Goal: Task Accomplishment & Management: Manage account settings

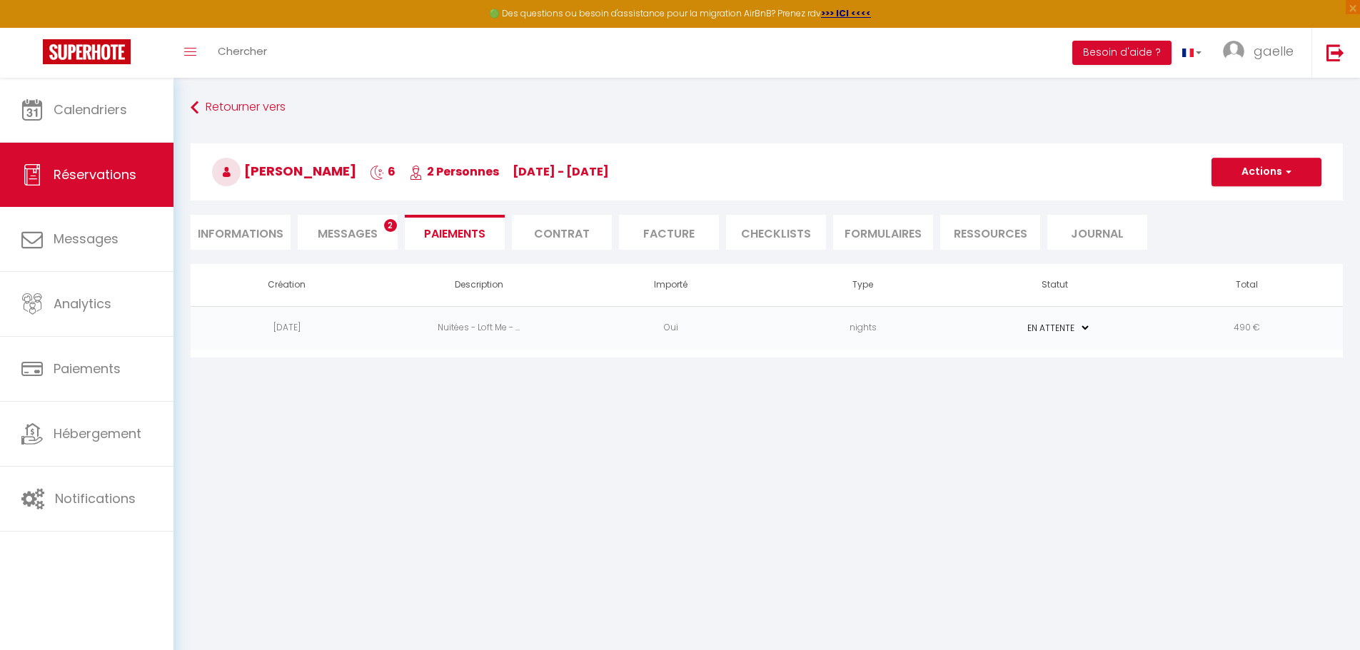
select select "0"
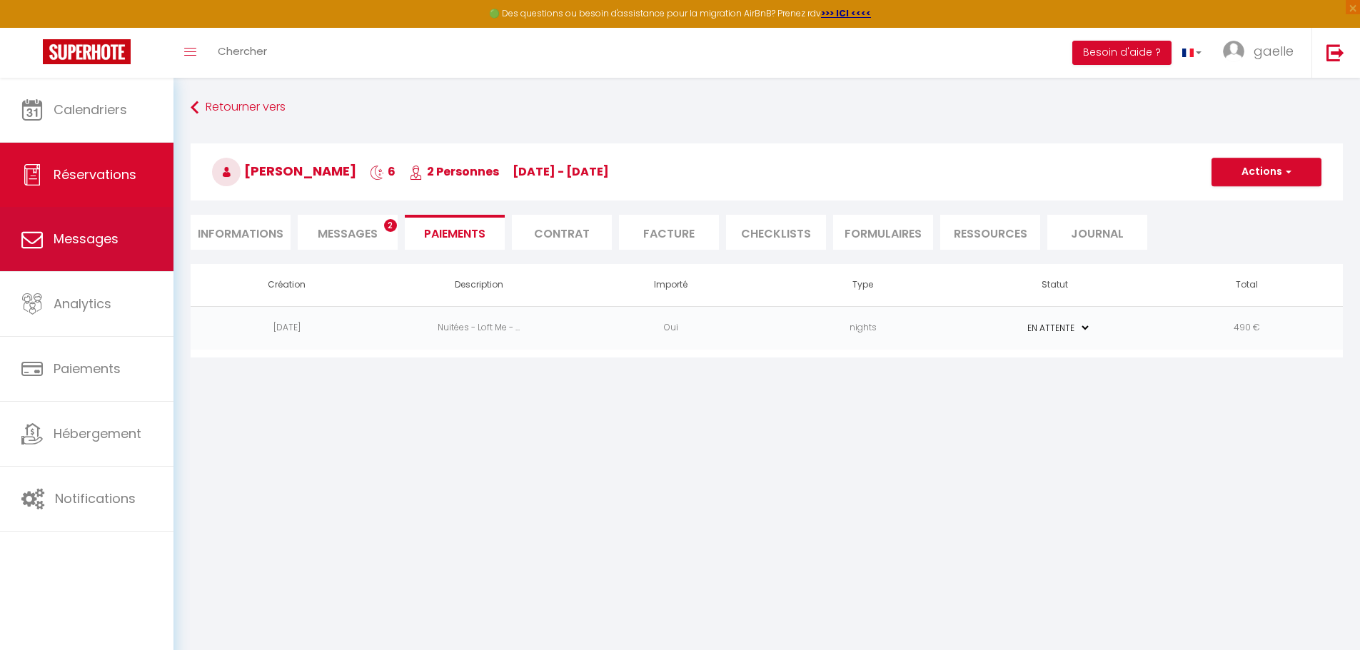
scroll to position [50, 0]
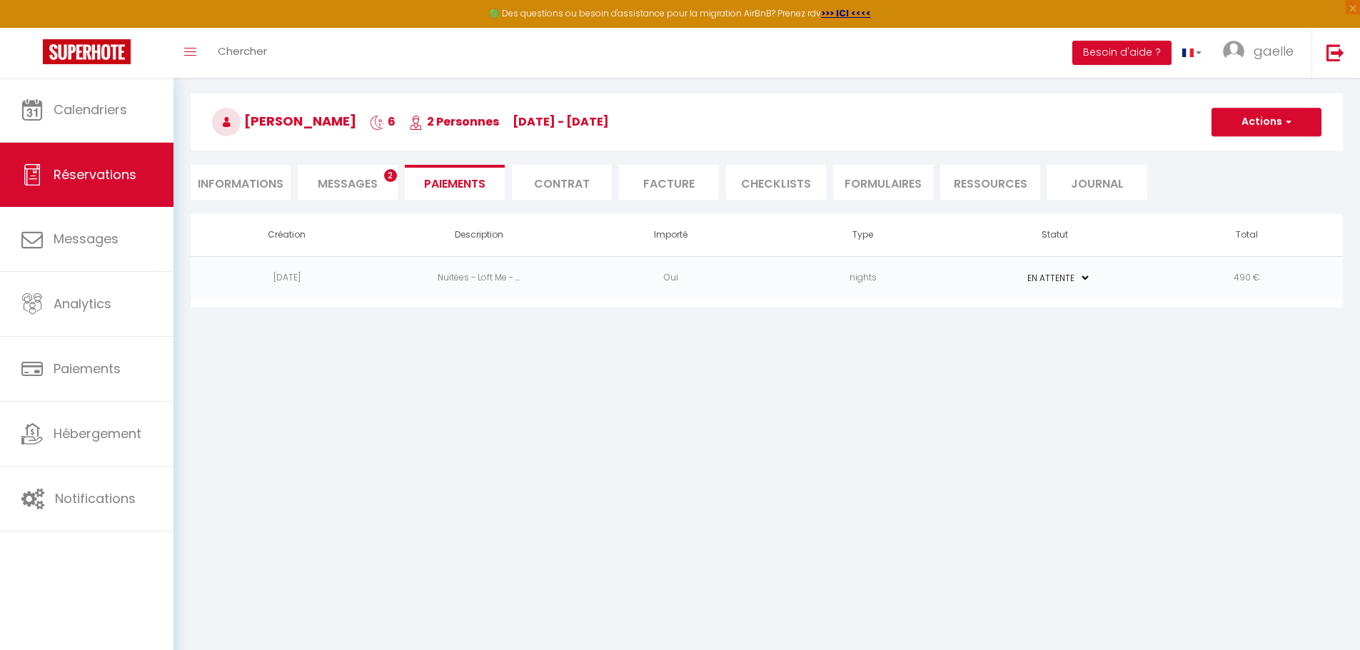
click at [241, 181] on li "Informations" at bounding box center [241, 182] width 100 height 35
select select
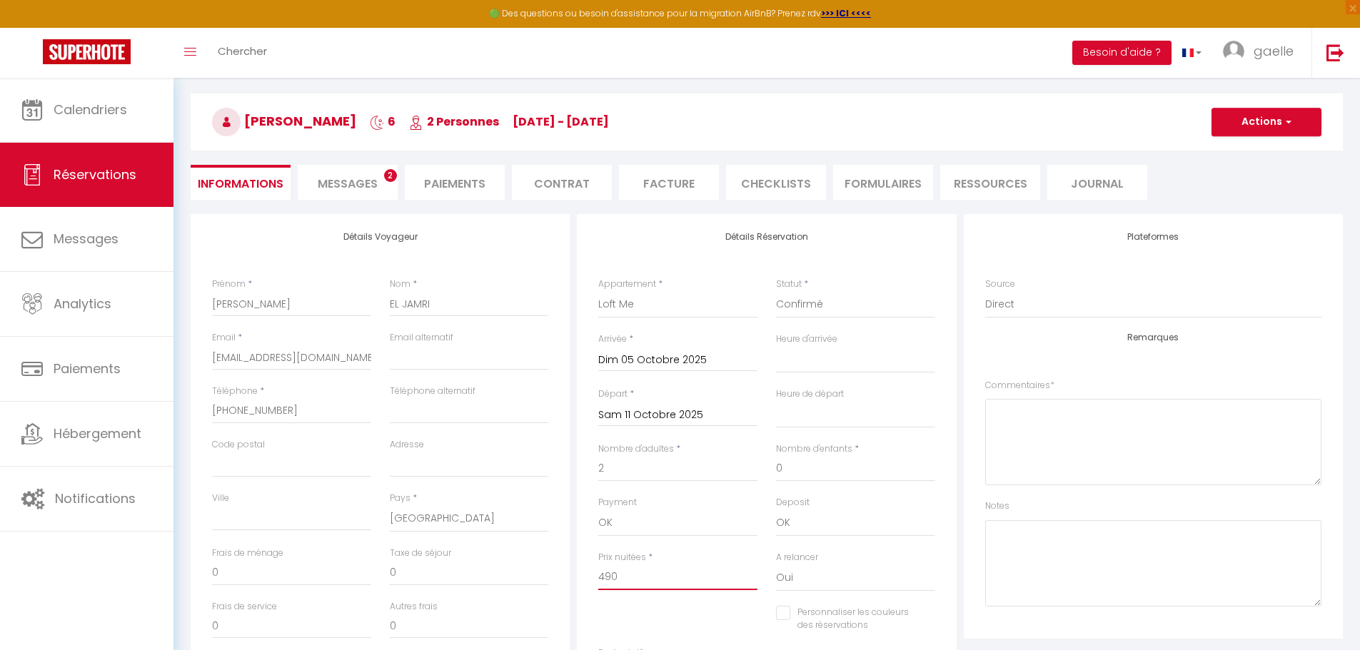
click at [610, 576] on input "490" at bounding box center [677, 578] width 159 height 26
type input "40"
select select
checkbox input "false"
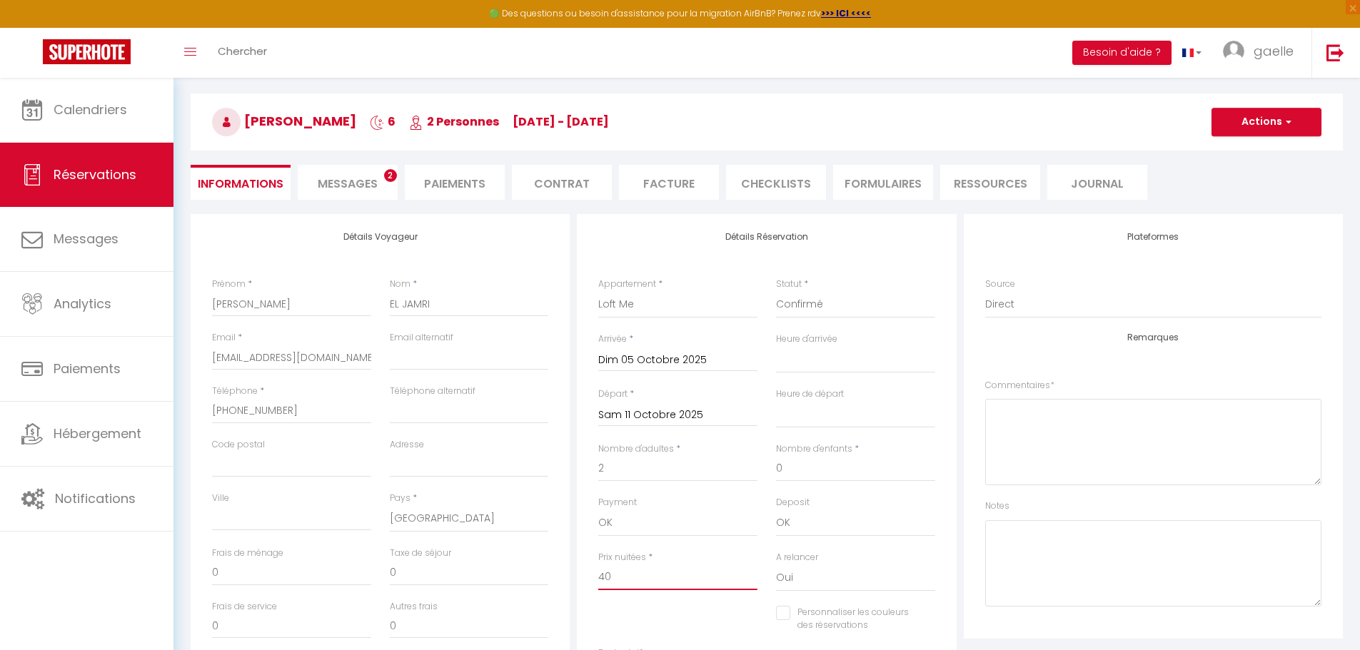
type input "400"
select select
checkbox input "false"
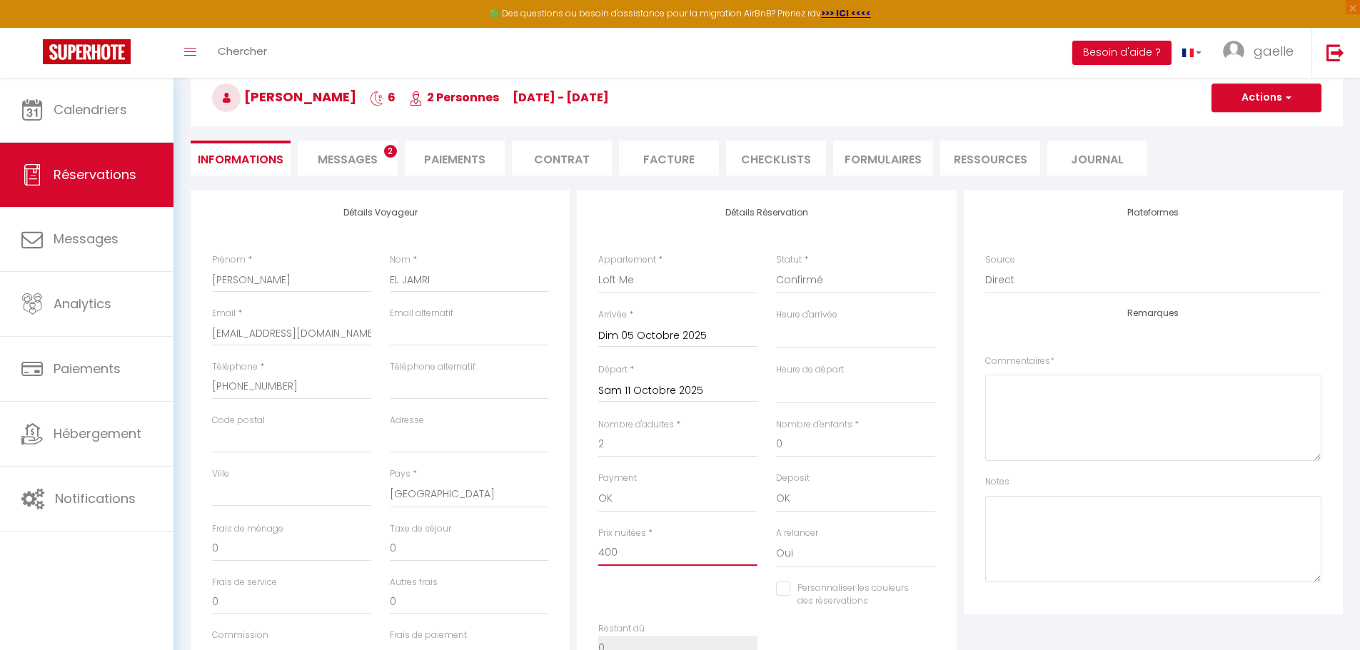
scroll to position [63, 0]
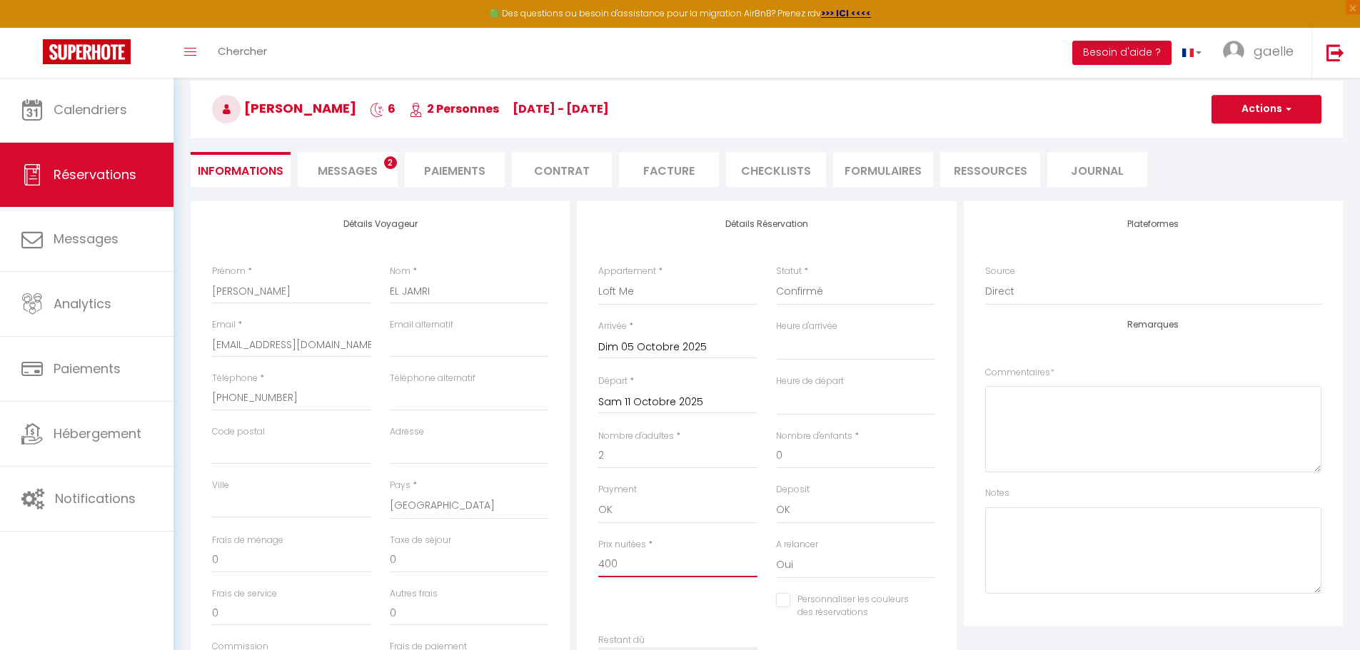
type input "400"
click at [1242, 108] on button "Actions" at bounding box center [1266, 109] width 110 height 29
click at [1242, 143] on link "Enregistrer" at bounding box center [1251, 140] width 113 height 19
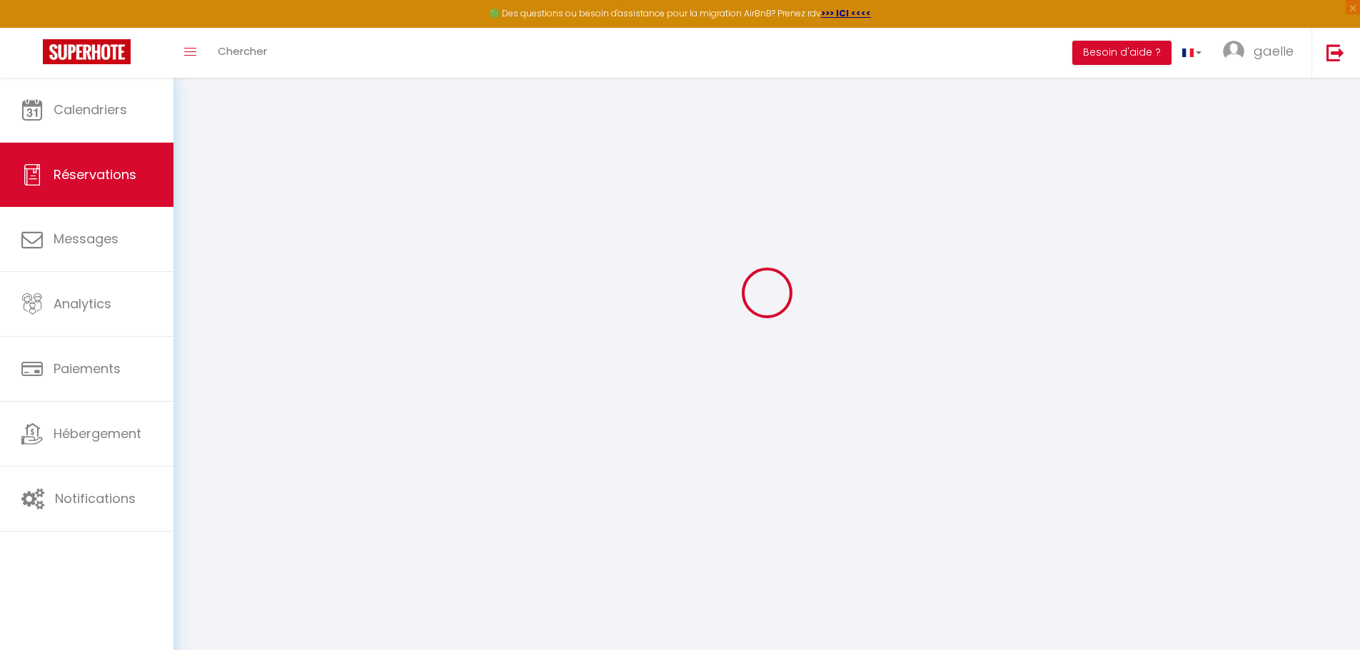
select select "not_cancelled"
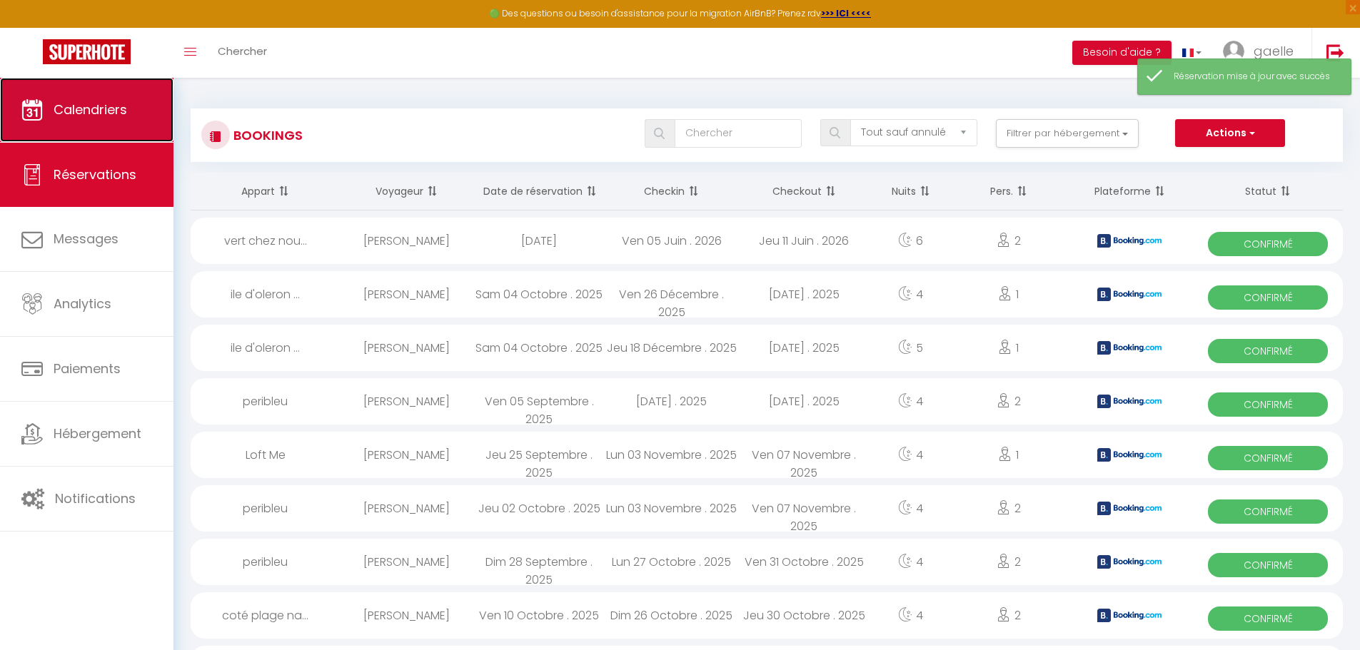
click at [104, 121] on link "Calendriers" at bounding box center [86, 110] width 173 height 64
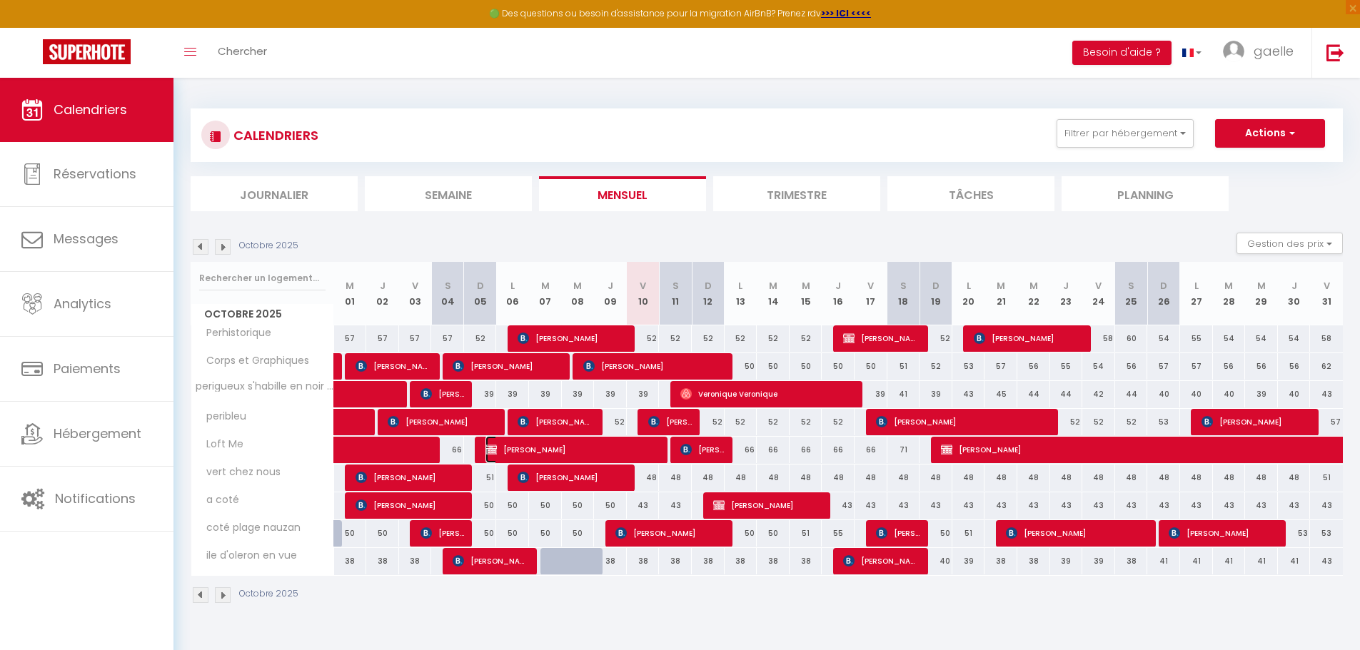
click at [557, 448] on span "[PERSON_NAME]" at bounding box center [572, 449] width 175 height 27
select select "OK"
select select "0"
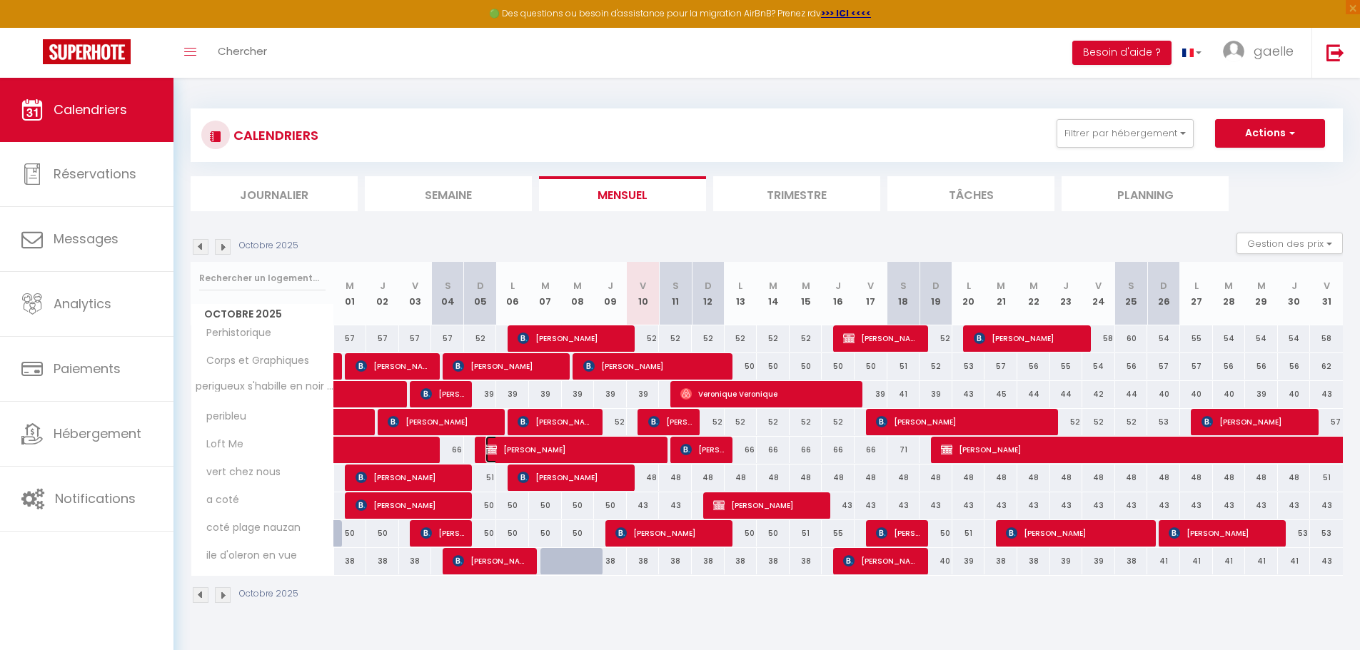
select select "1"
select select
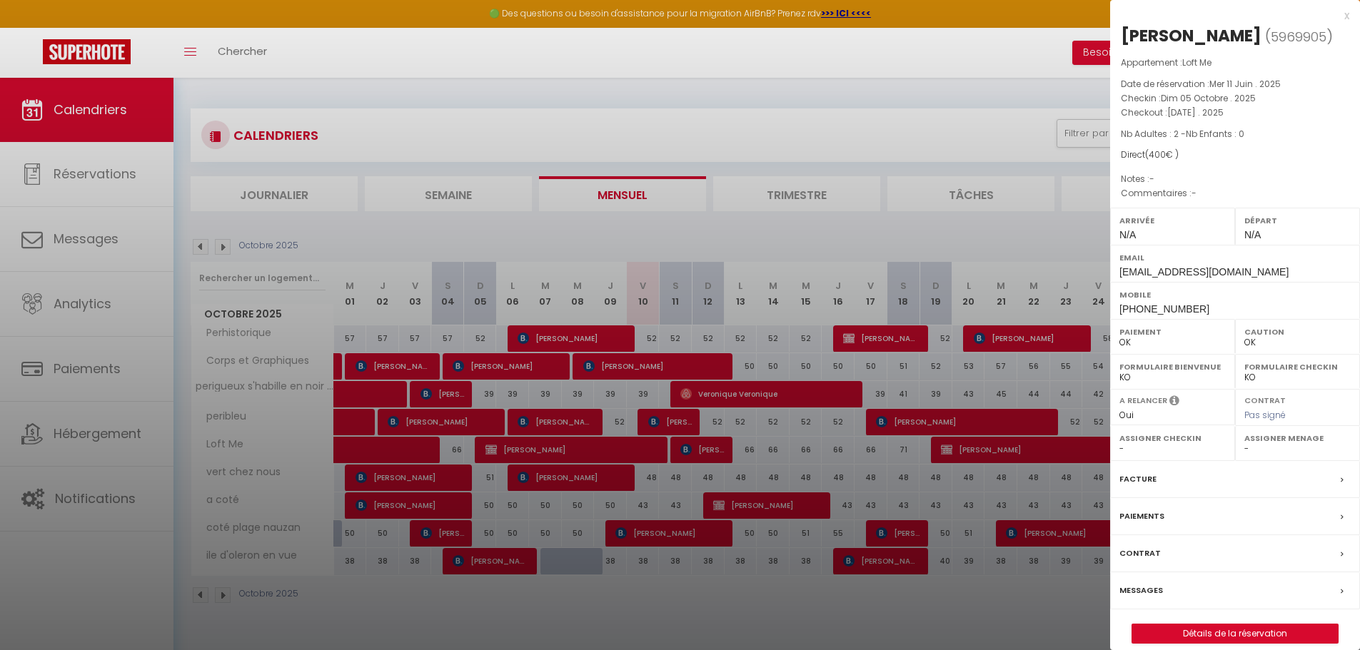
click at [1148, 598] on label "Messages" at bounding box center [1141, 590] width 44 height 15
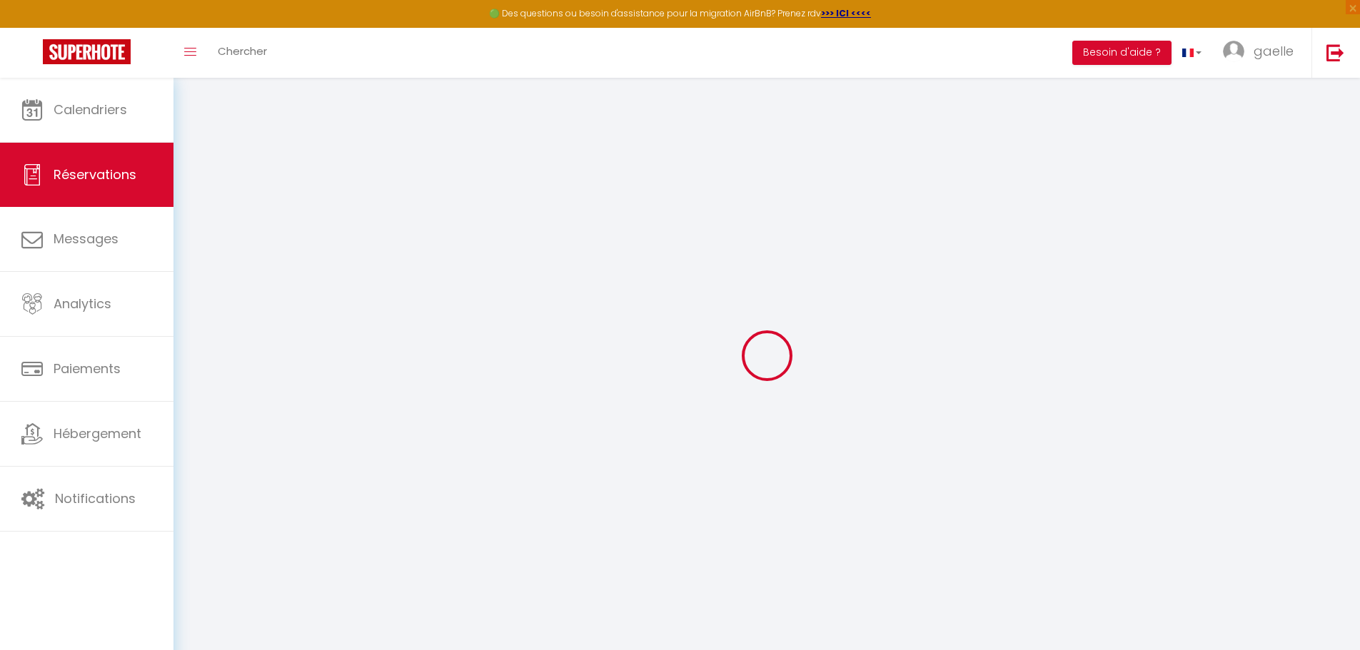
select select
checkbox input "false"
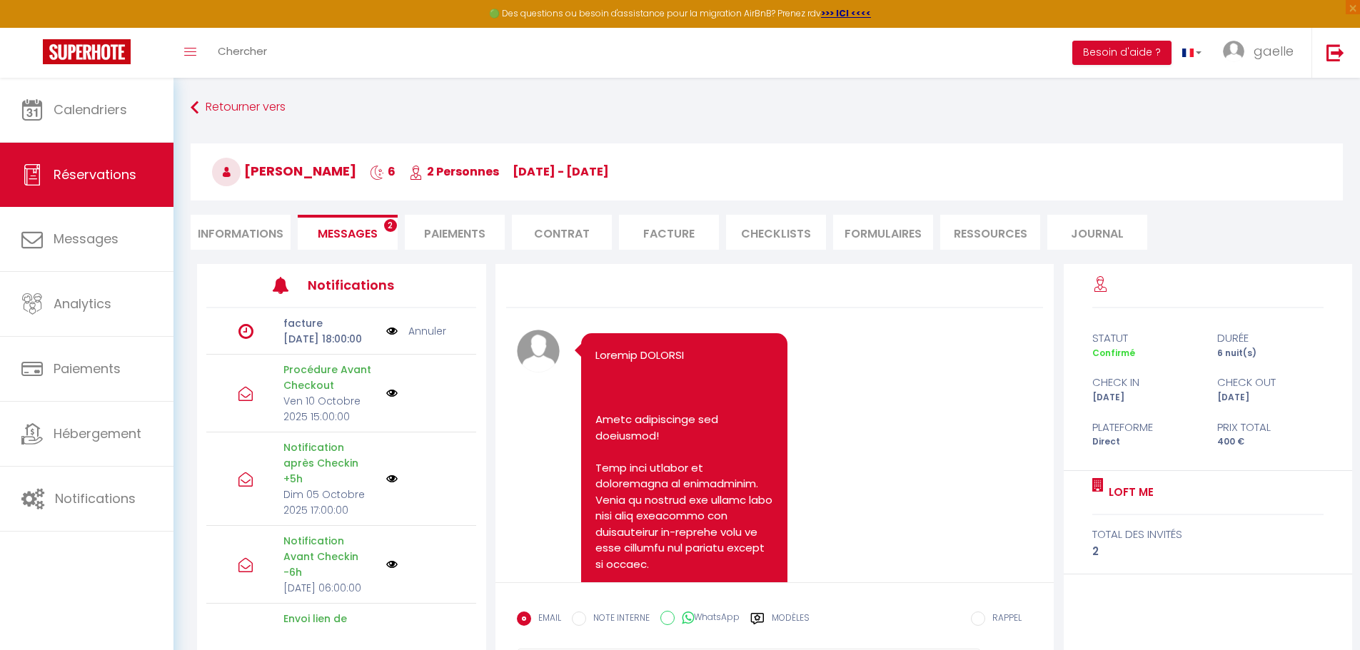
scroll to position [8111, 0]
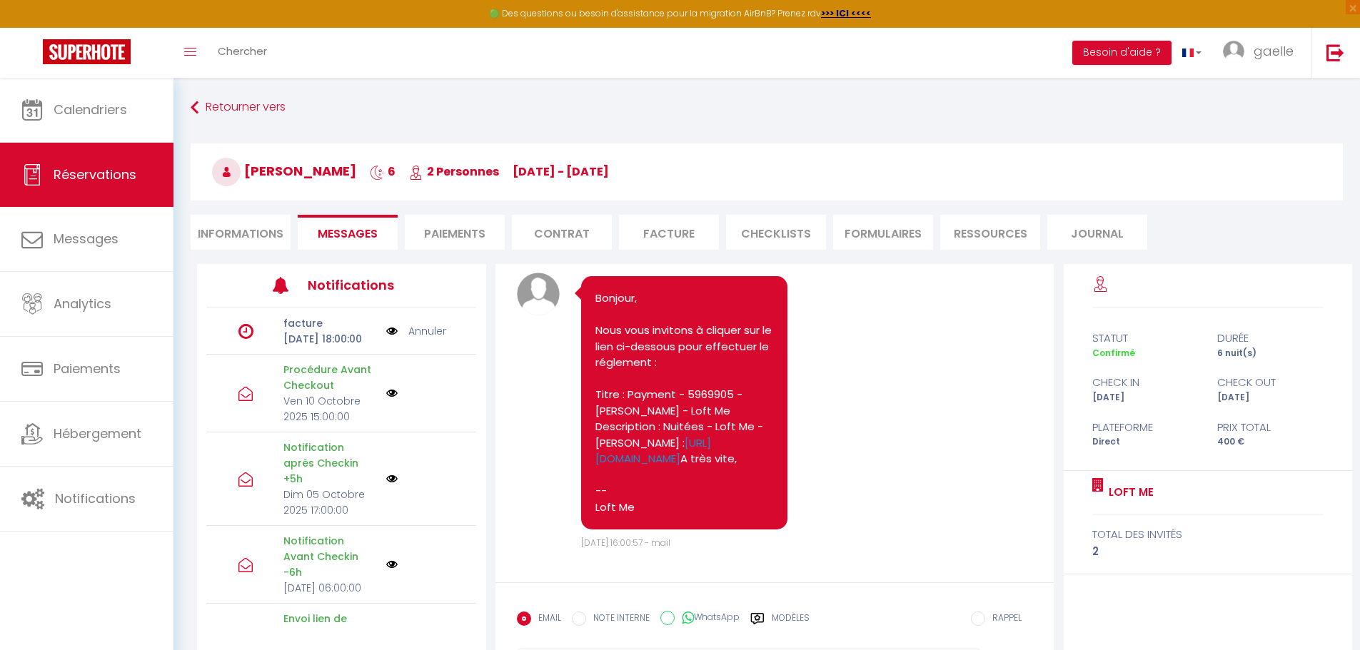
click at [460, 233] on li "Paiements" at bounding box center [455, 232] width 100 height 35
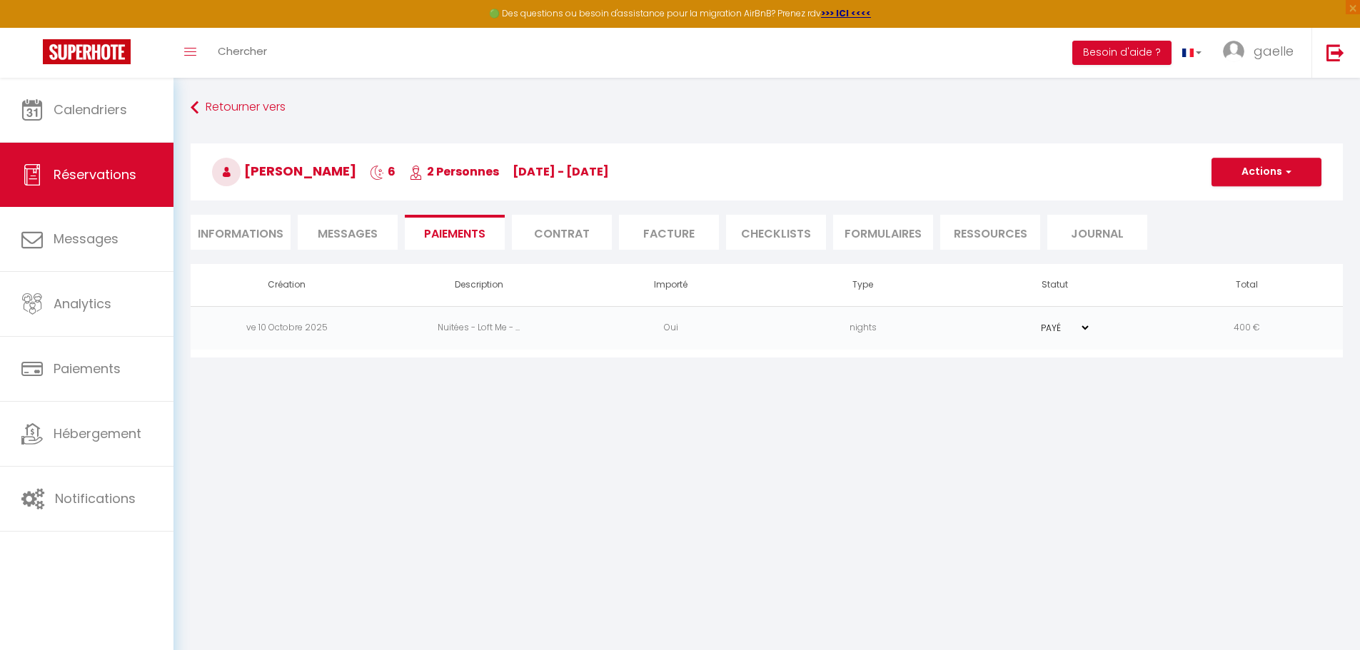
click at [1052, 329] on select "PAYÉ EN ATTENTE" at bounding box center [1054, 328] width 71 height 14
select select "0"
click at [1019, 321] on select "PAYÉ EN ATTENTE" at bounding box center [1054, 328] width 71 height 14
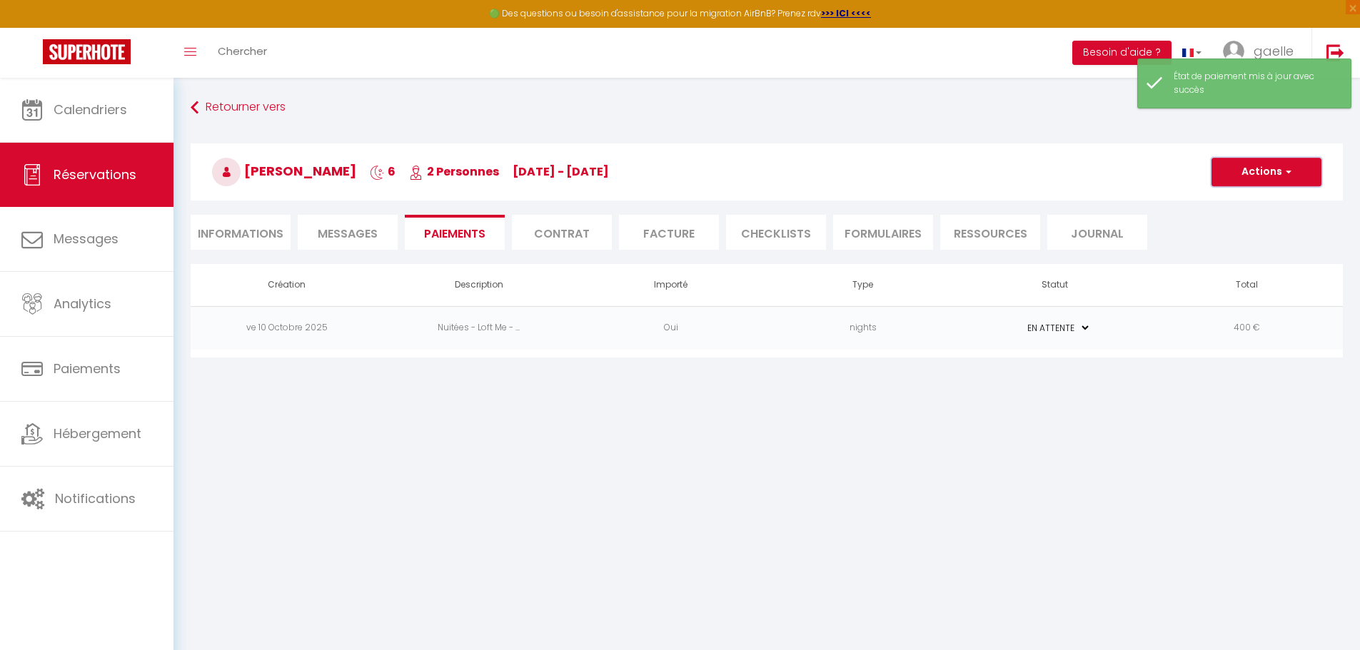
click at [1264, 168] on button "Actions" at bounding box center [1266, 172] width 110 height 29
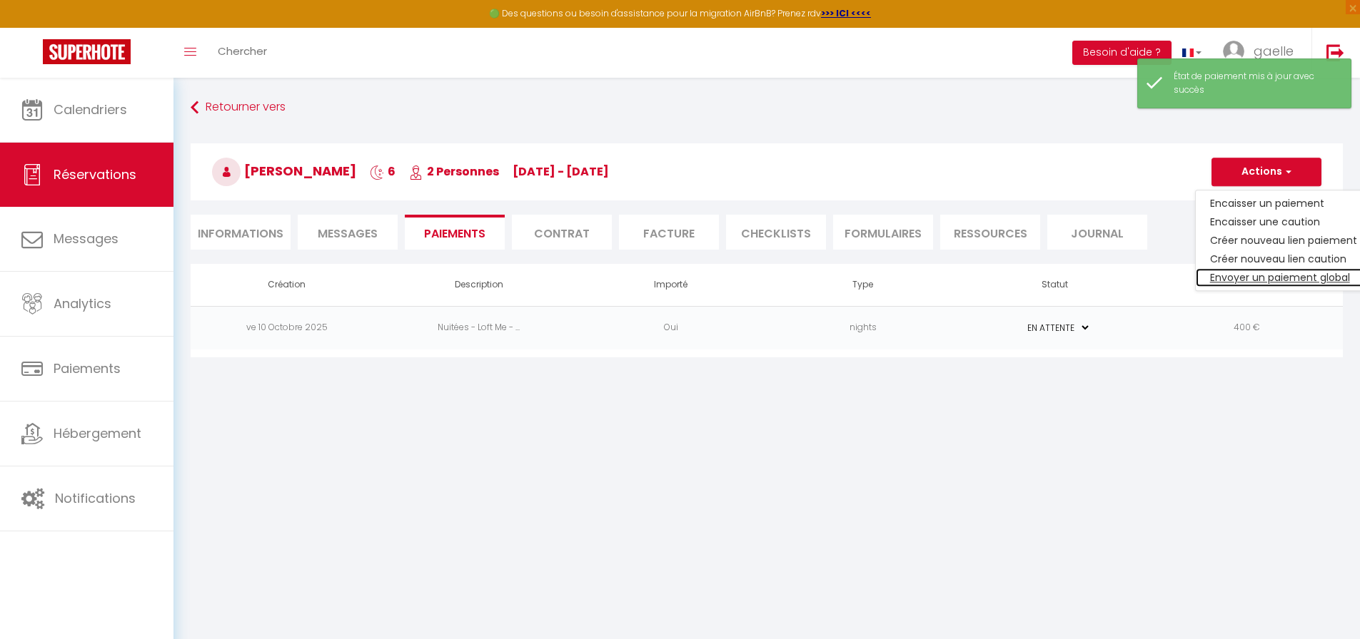
click at [1249, 273] on link "Envoyer un paiement global" at bounding box center [1283, 277] width 176 height 19
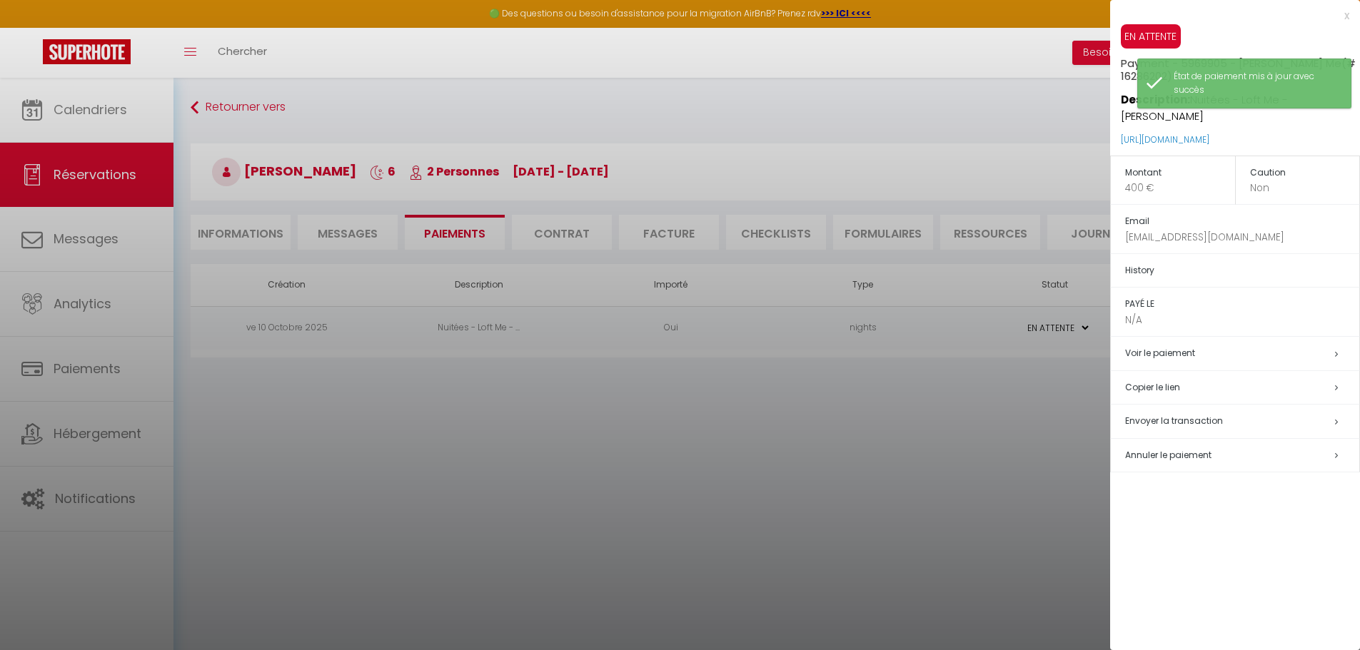
click at [1160, 427] on span "Envoyer la transaction" at bounding box center [1174, 421] width 98 height 12
select select "fr"
type input "[EMAIL_ADDRESS][DOMAIN_NAME]"
type input "Demande de paiement"
type textarea "Bonjour, Nous vous invitons à cliquer sur le lien ci-dessous pour effectuer le …"
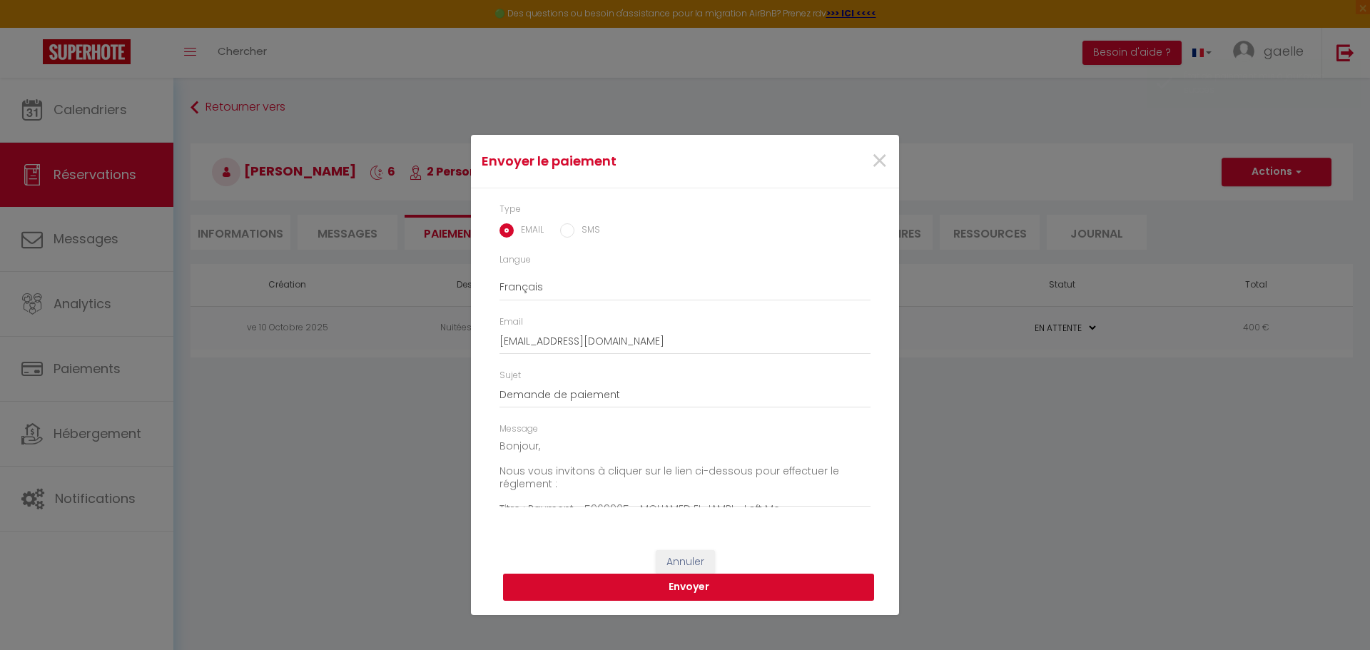
click at [682, 594] on button "Envoyer" at bounding box center [688, 587] width 371 height 27
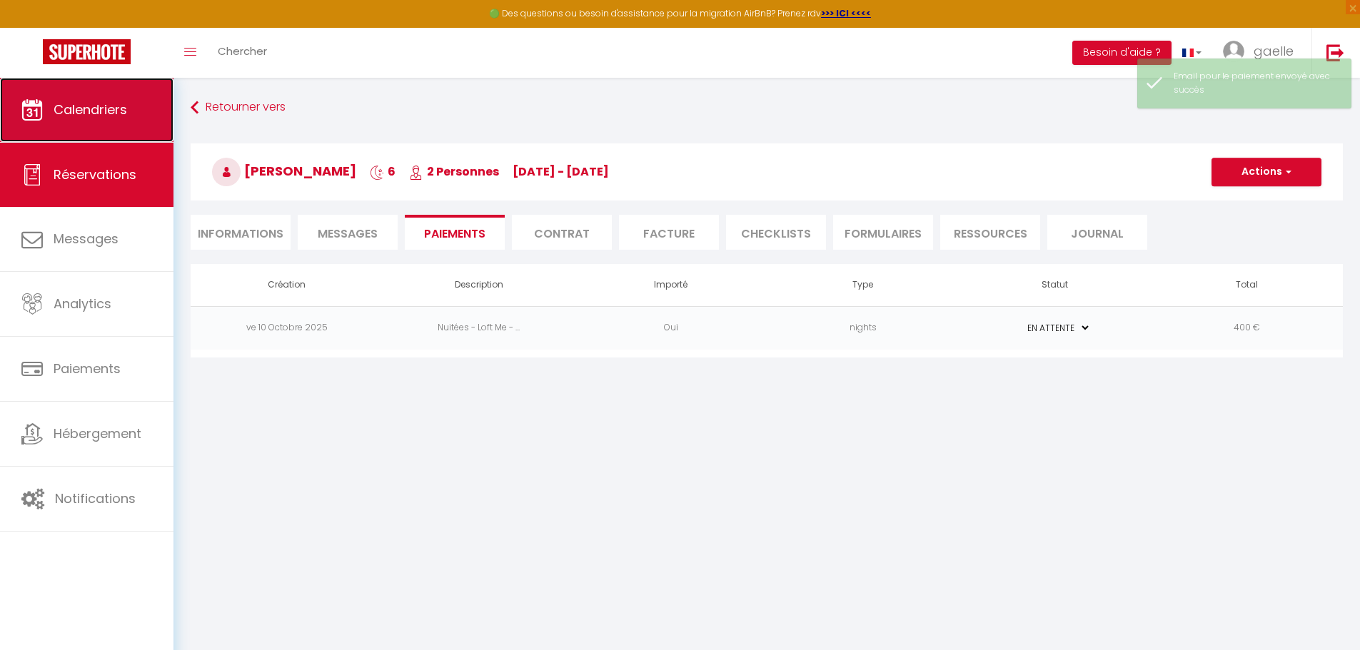
click at [106, 122] on link "Calendriers" at bounding box center [86, 110] width 173 height 64
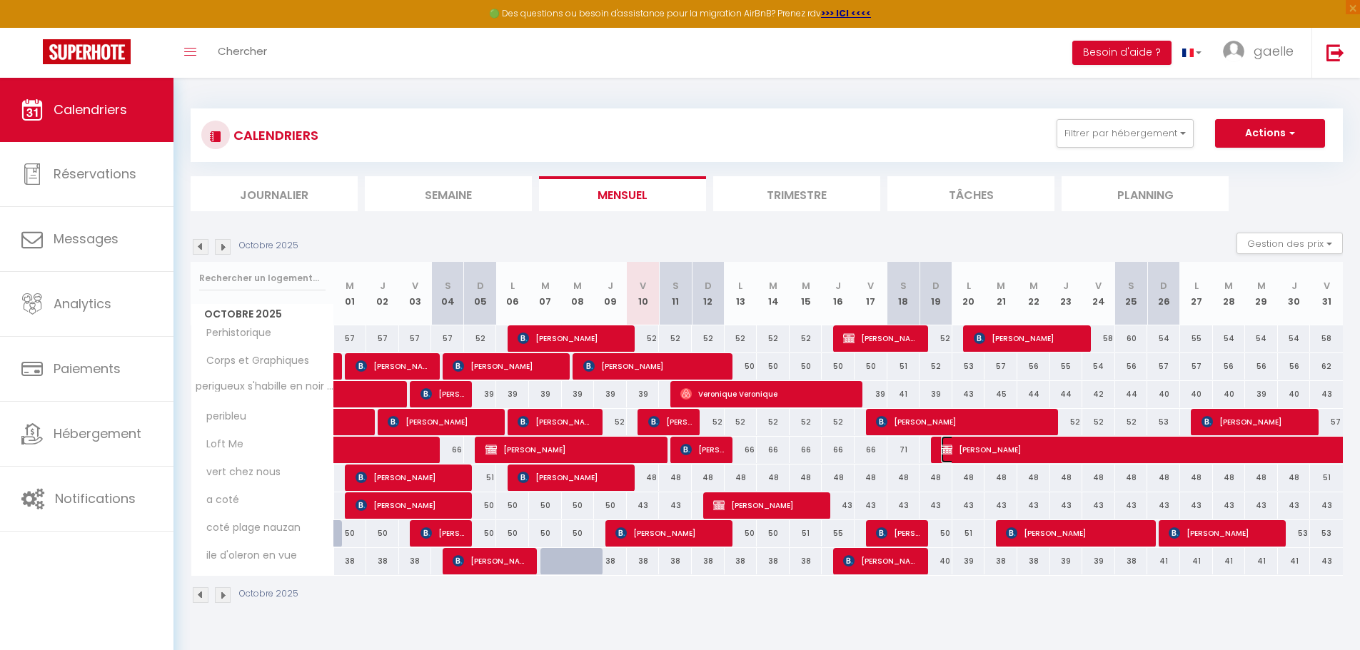
click at [1006, 450] on span "[PERSON_NAME]" at bounding box center [1187, 449] width 492 height 27
select select "KO"
select select "0"
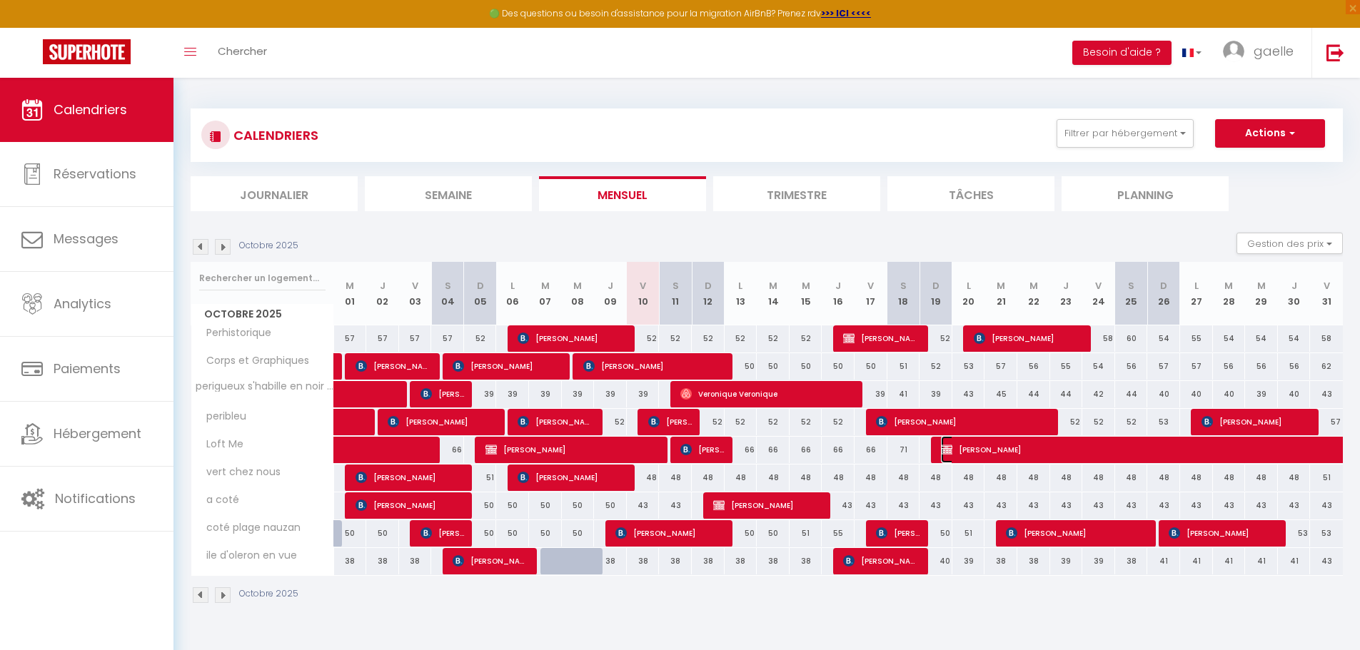
select select "1"
select select
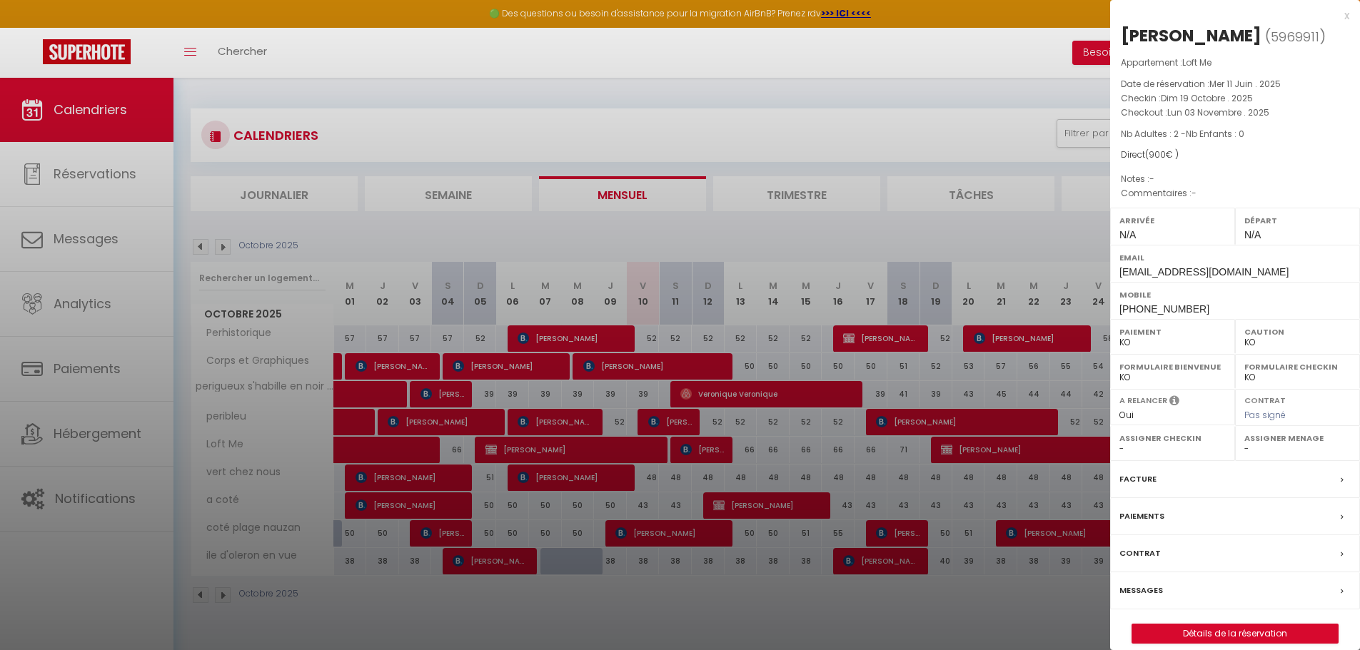
click at [1139, 589] on label "Messages" at bounding box center [1141, 590] width 44 height 15
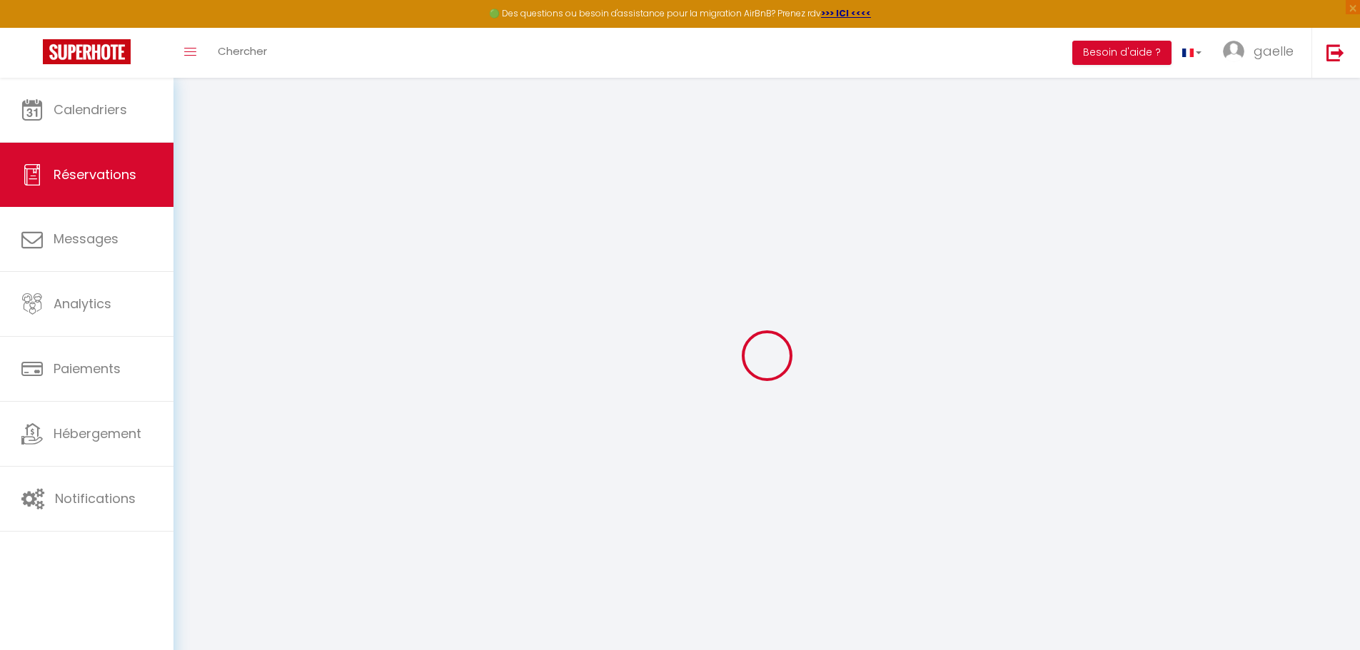
select select
checkbox input "false"
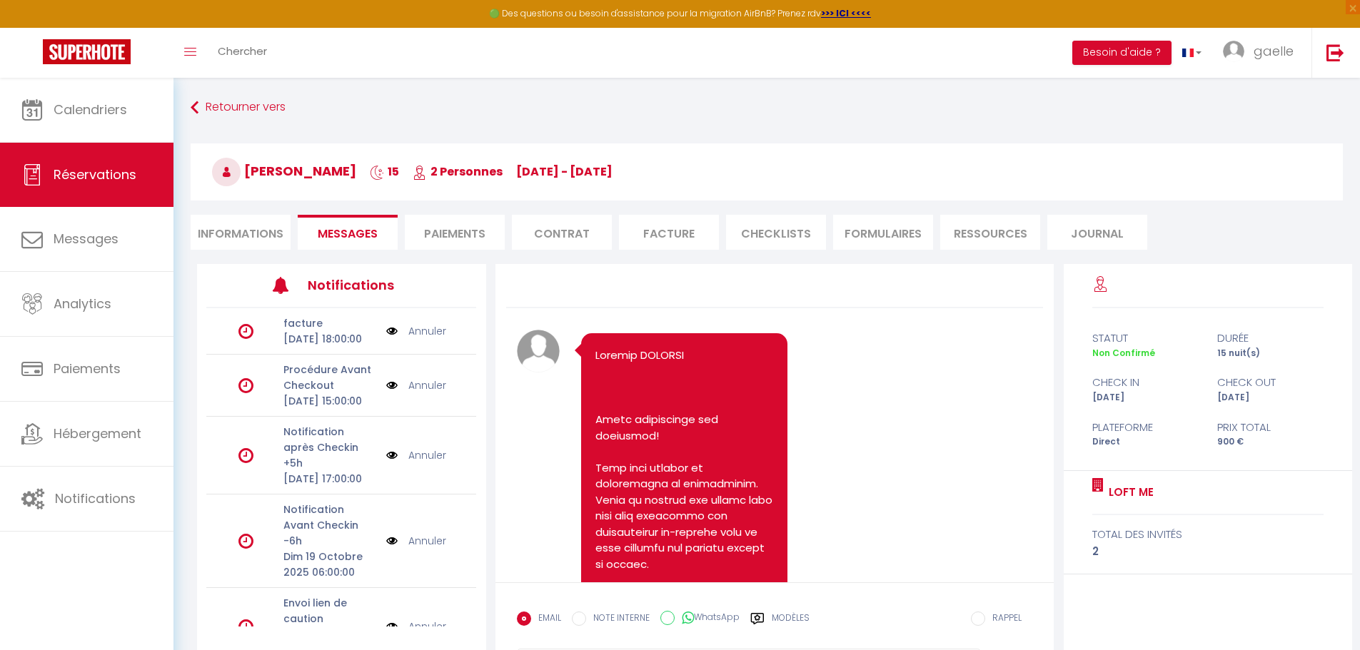
scroll to position [1310, 0]
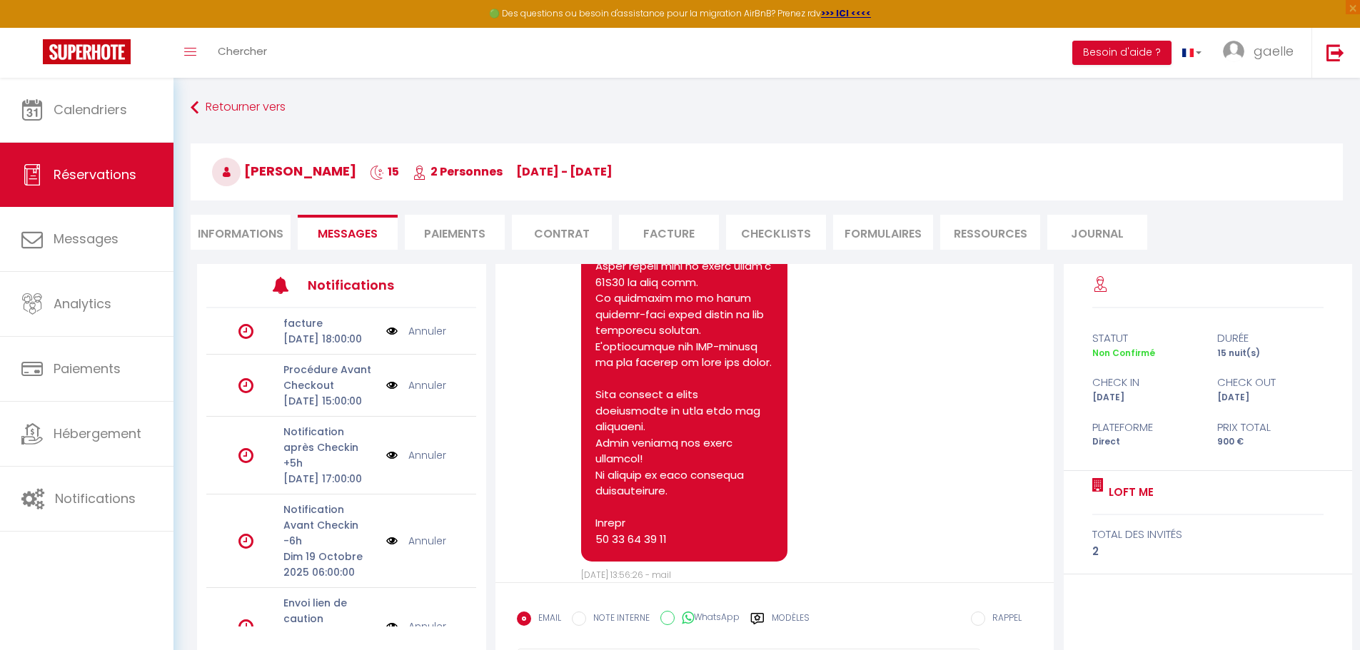
click at [241, 226] on li "Informations" at bounding box center [241, 232] width 100 height 35
select select
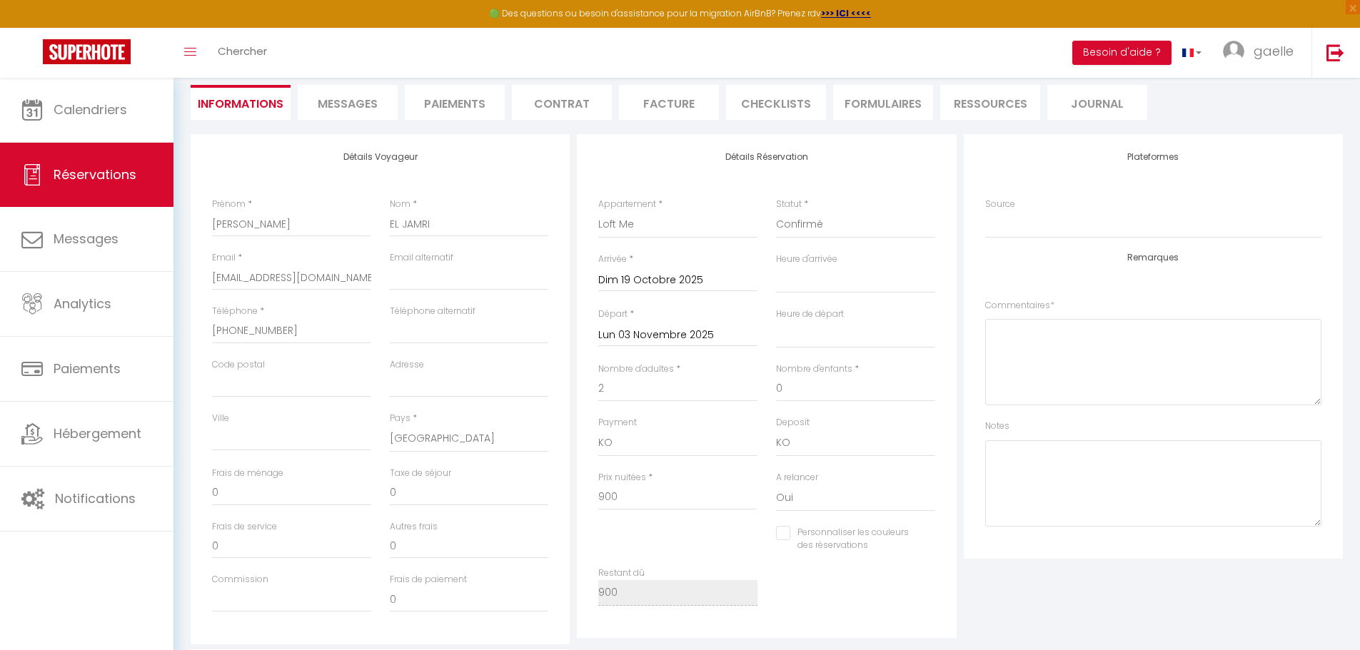
scroll to position [121, 0]
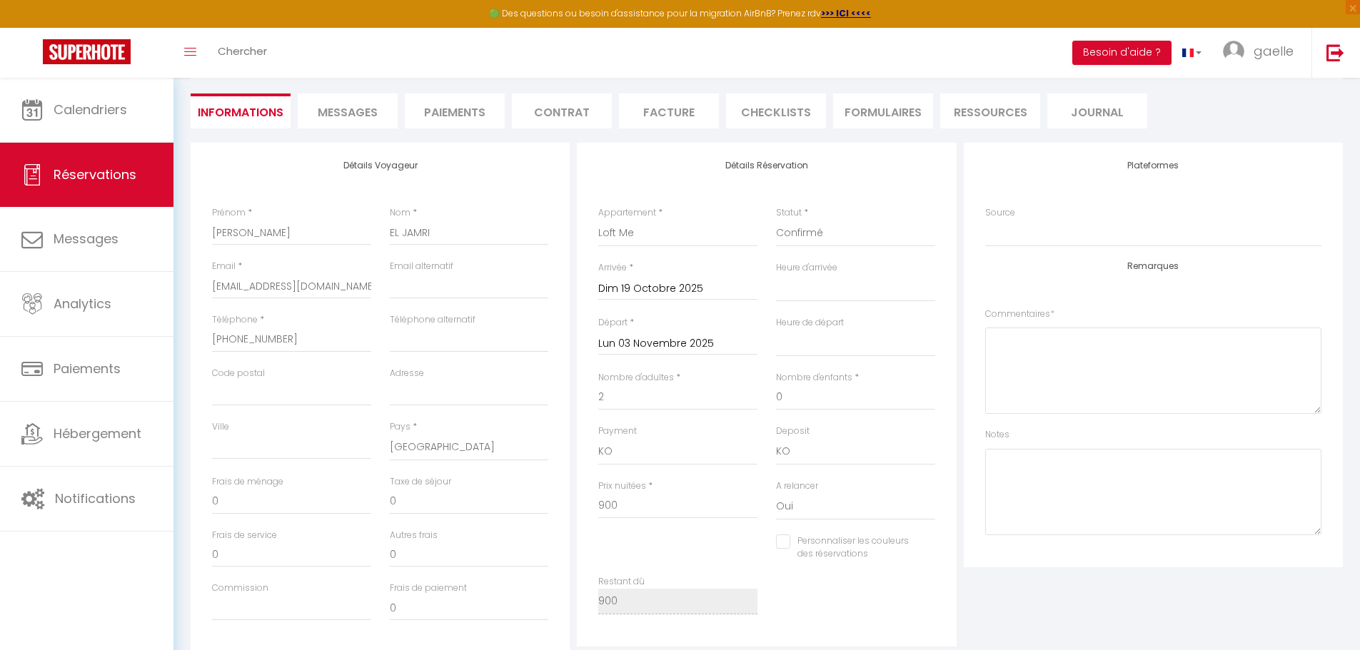
select select
checkbox input "false"
select select
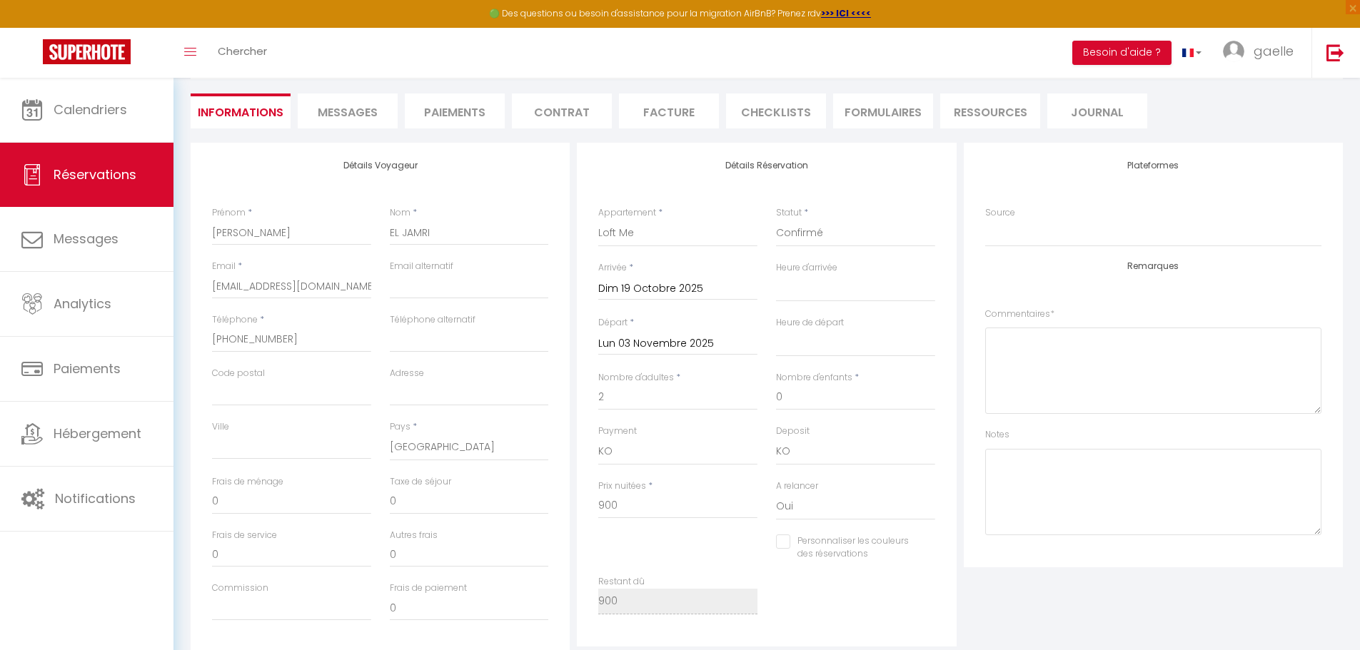
checkbox input "false"
select select
checkbox input "false"
select select
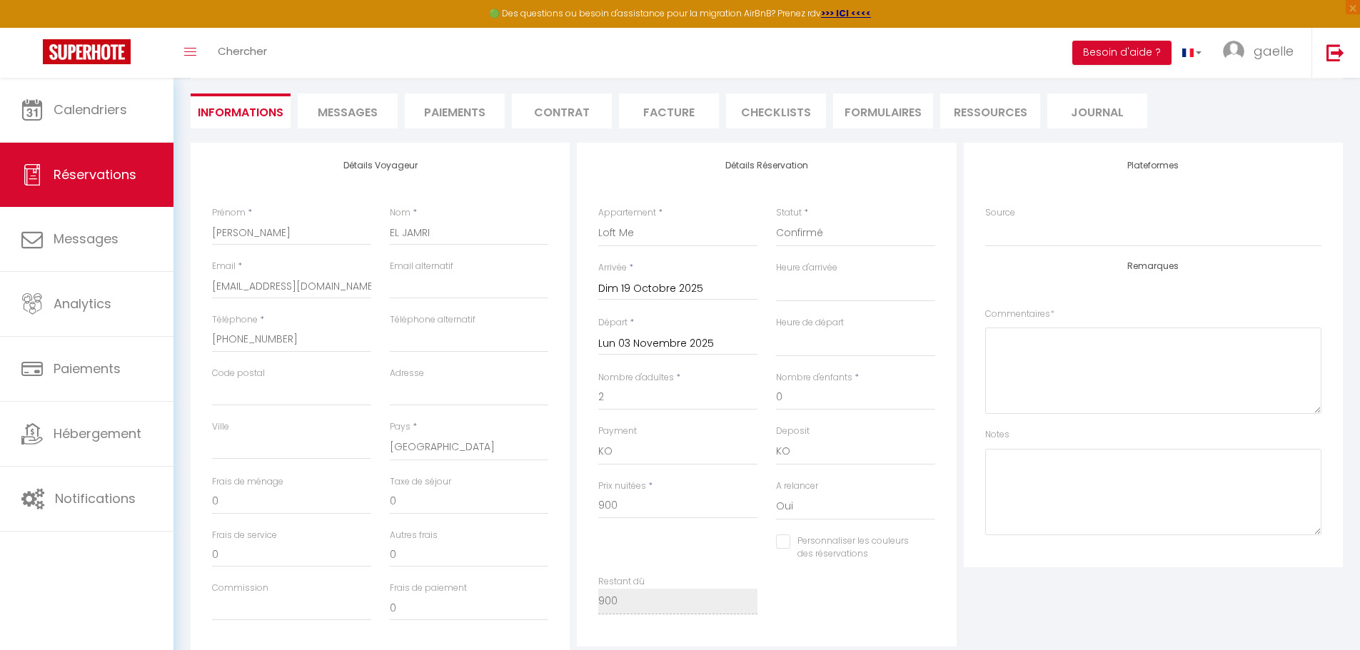
select select
checkbox input "false"
select select
checkbox input "false"
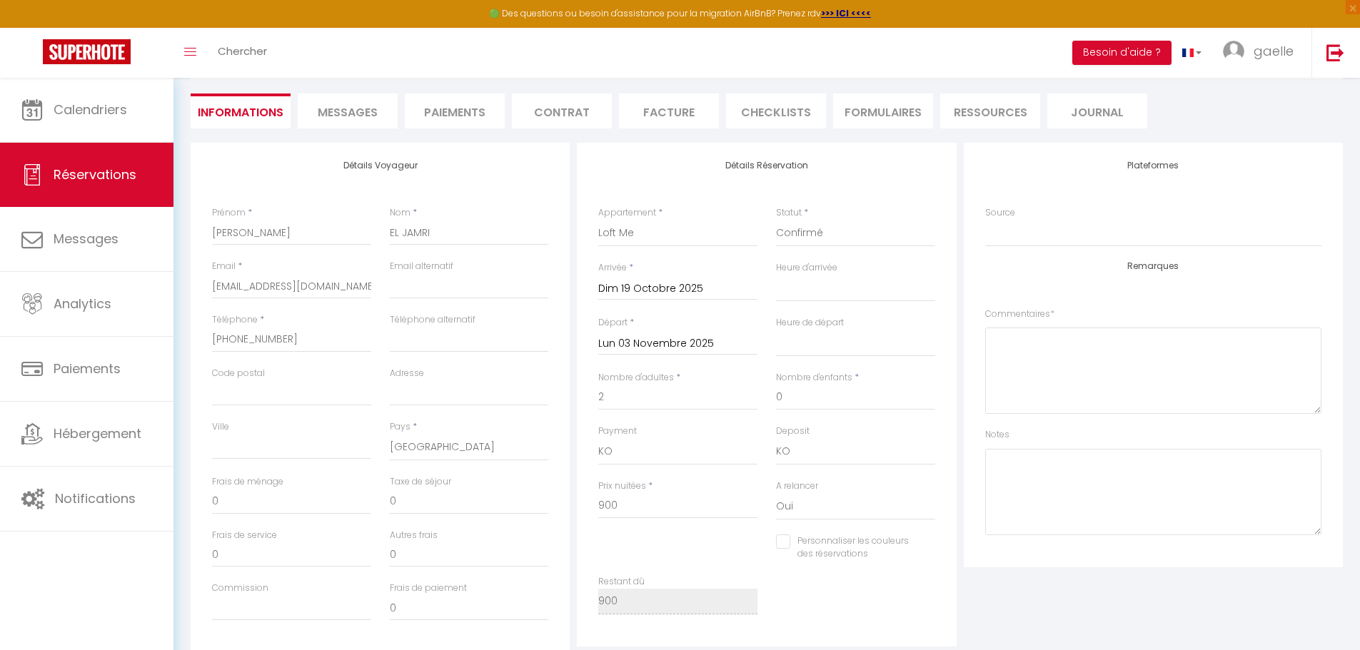
select select
checkbox input "false"
select select
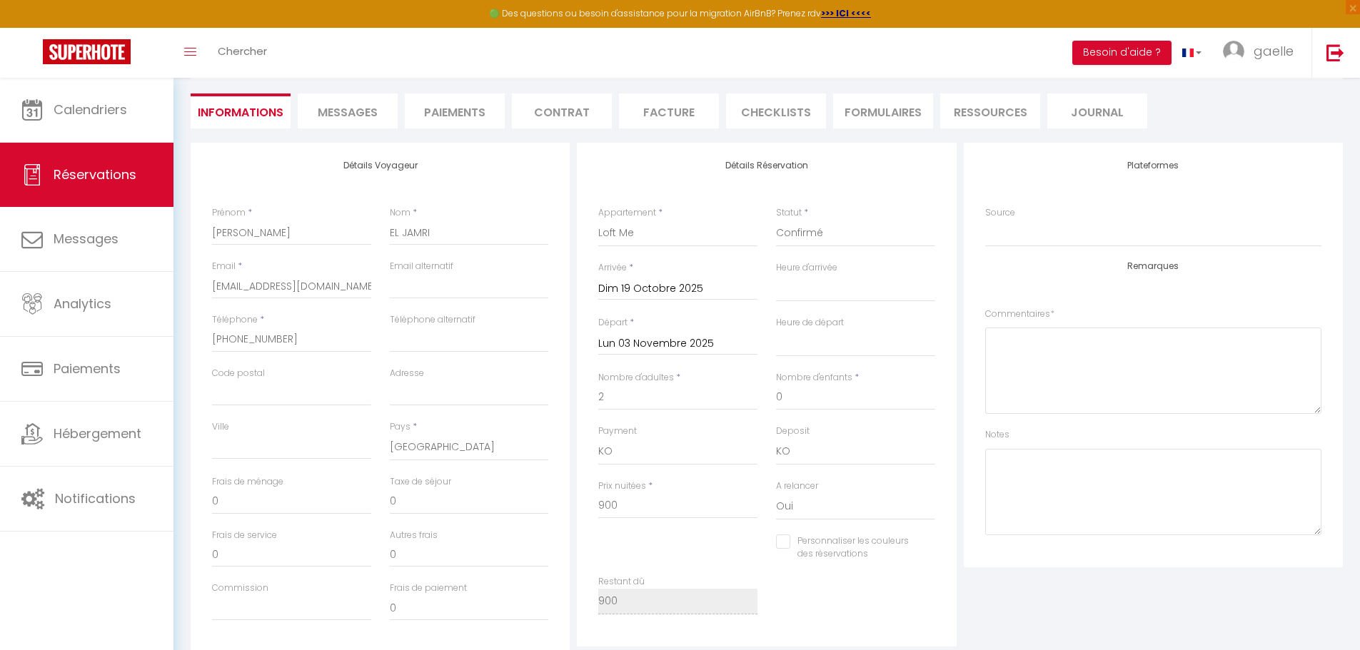
checkbox input "false"
select select
checkbox input "false"
select select
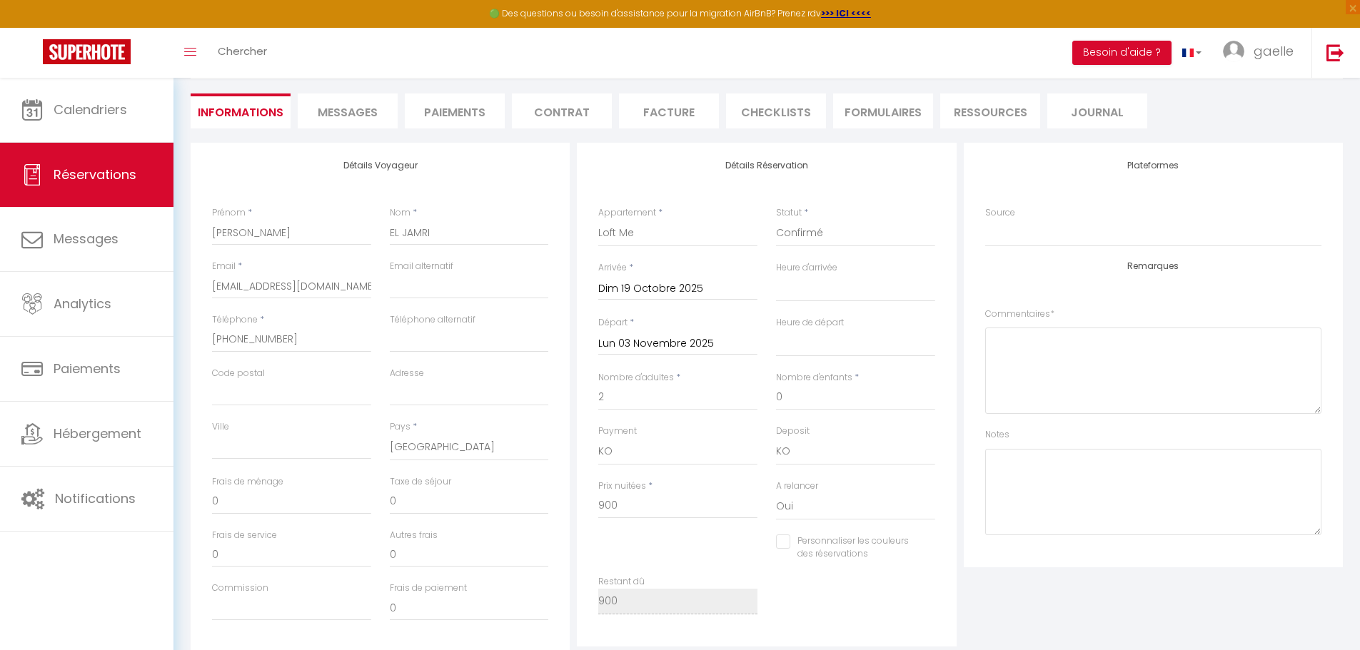
select select
checkbox input "false"
select select
checkbox input "false"
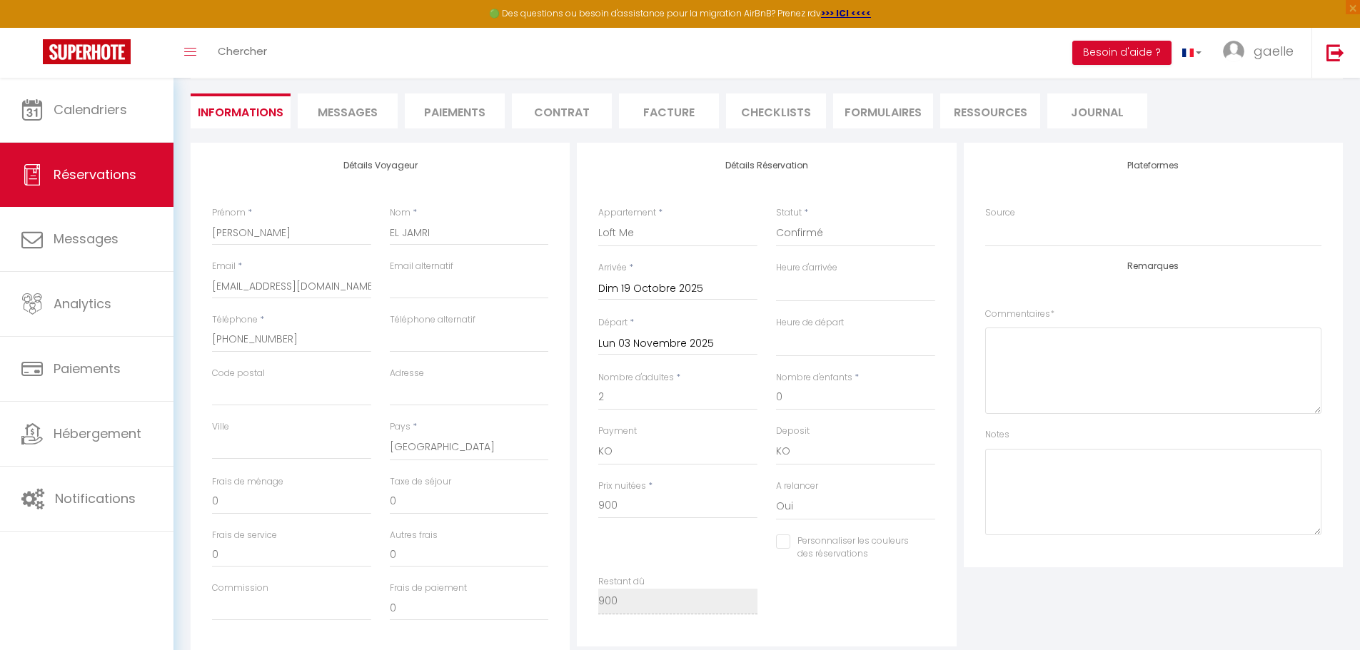
select select
checkbox input "false"
select select
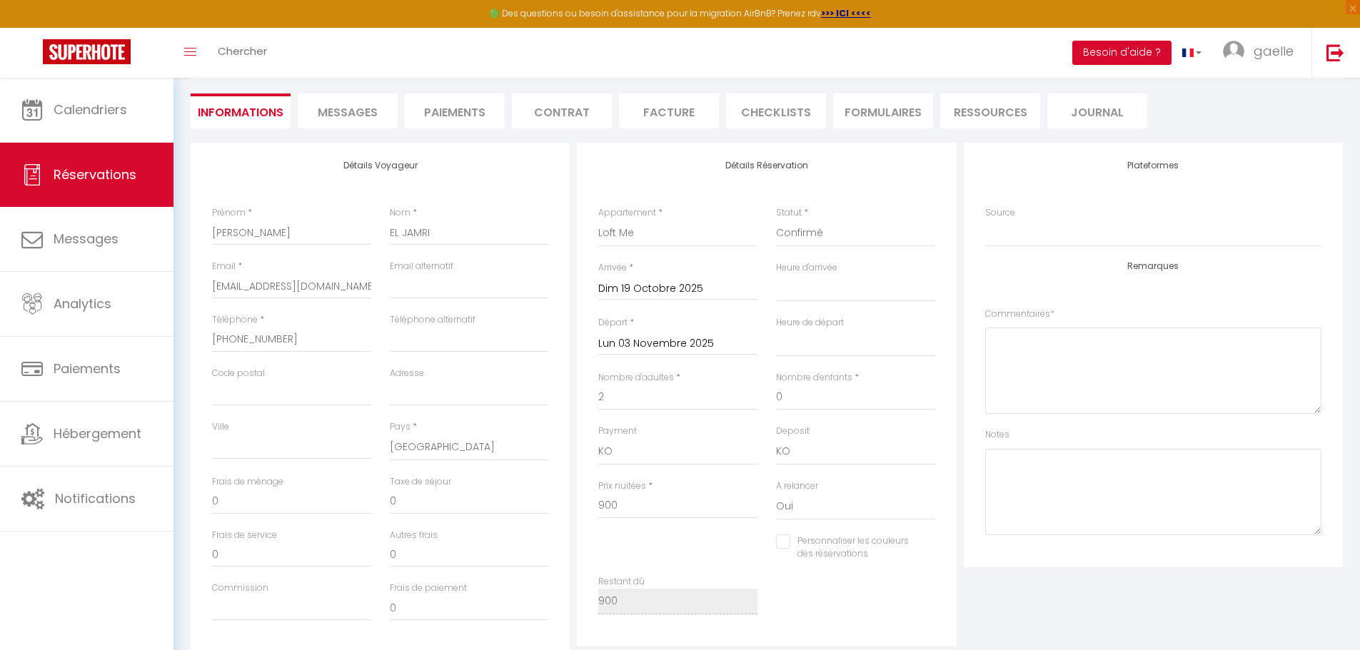
checkbox input "false"
select select
checkbox input "false"
select select
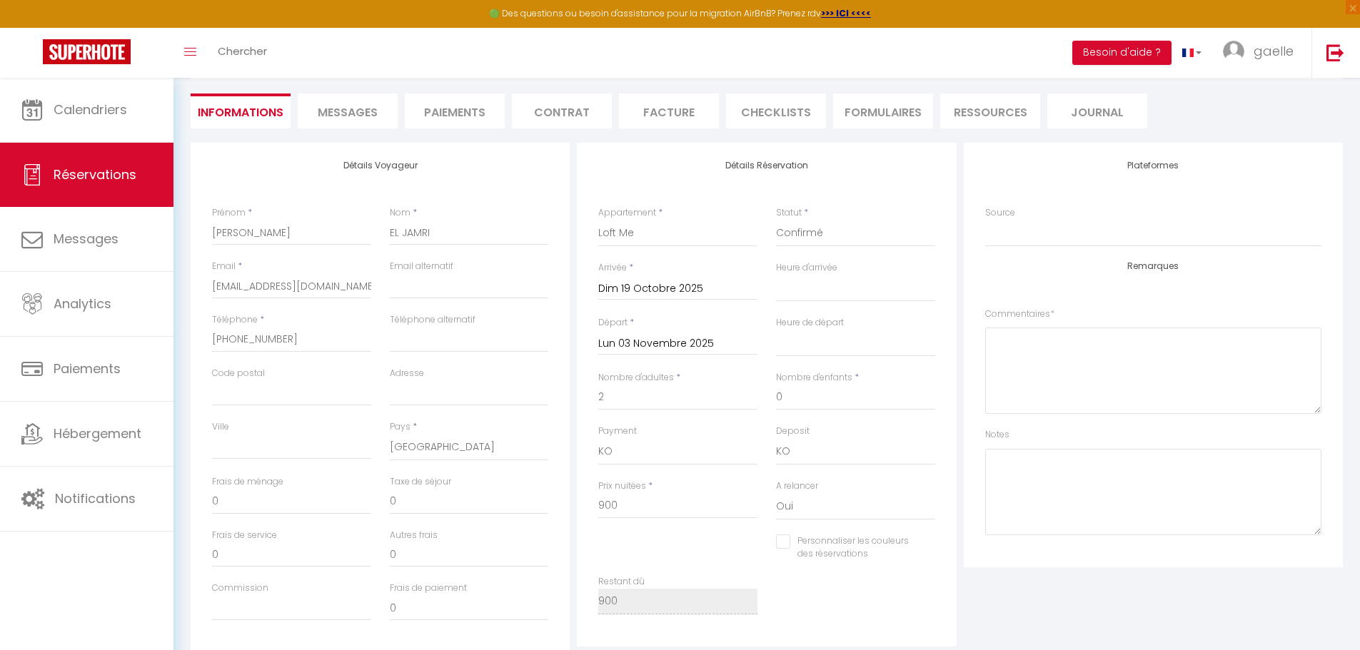
select select
checkbox input "false"
select select
checkbox input "false"
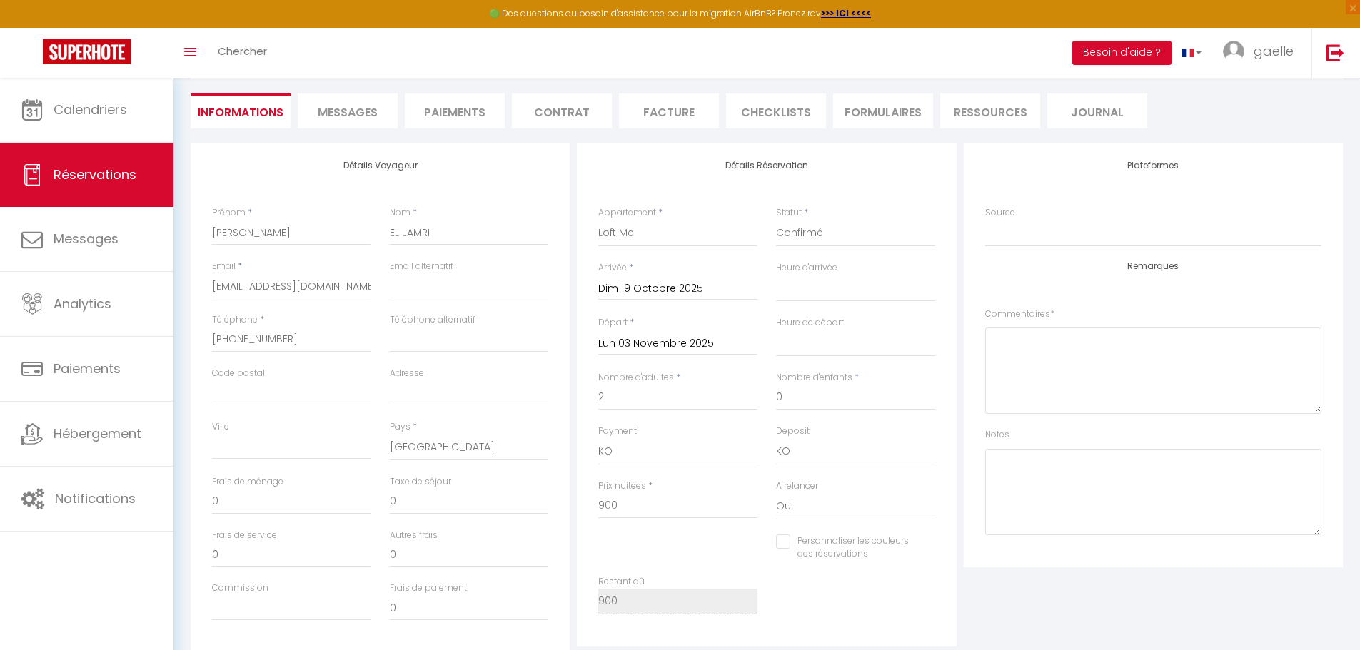
select select
checkbox input "false"
select select
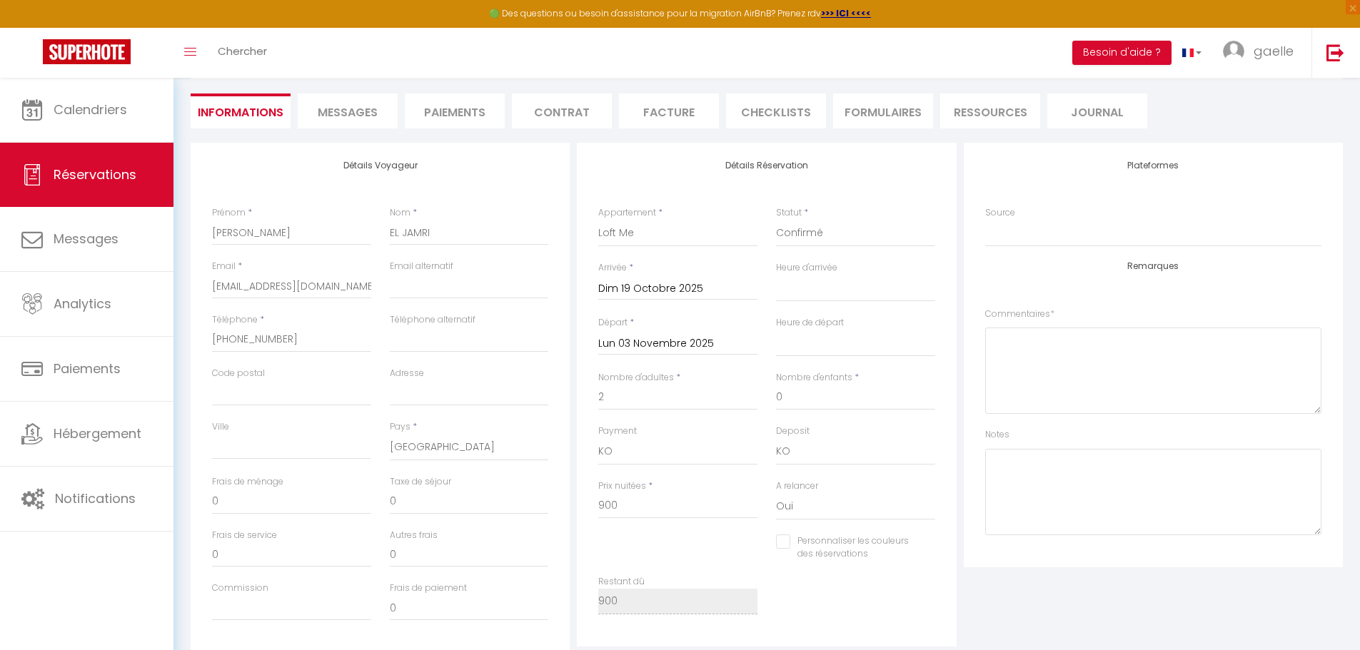
checkbox input "false"
select select
checkbox input "false"
select select
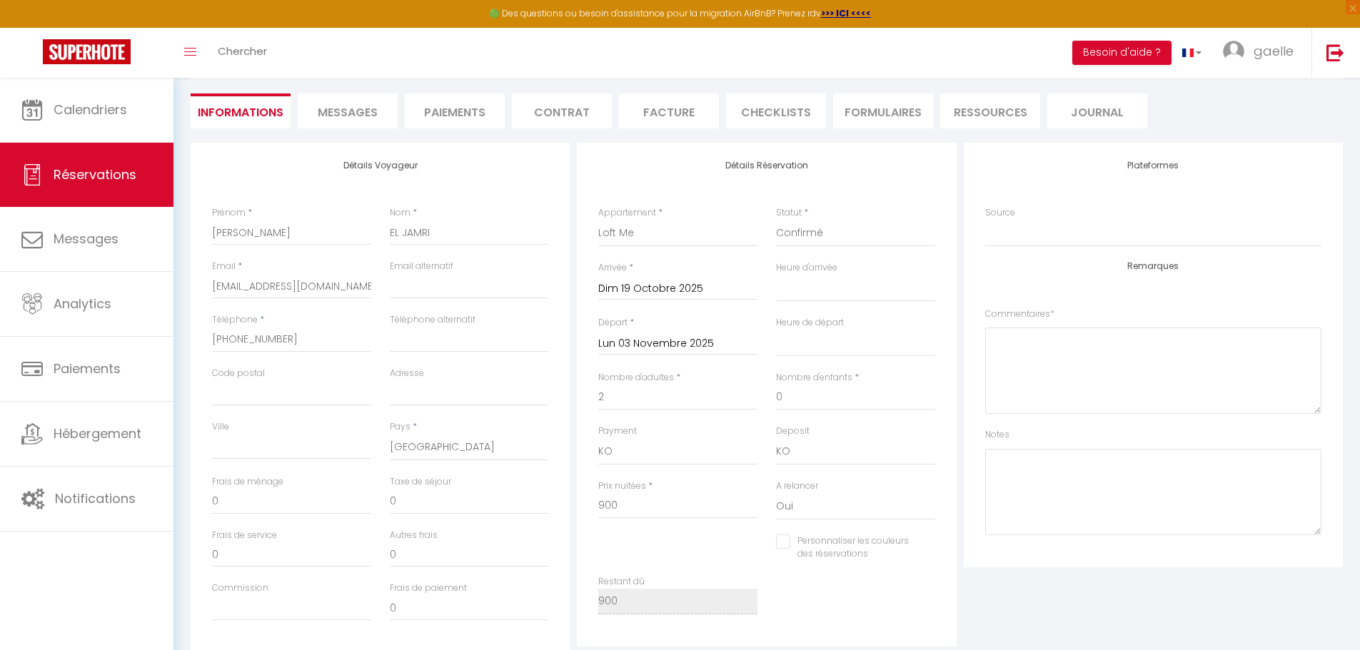
select select
checkbox input "false"
select select
checkbox input "false"
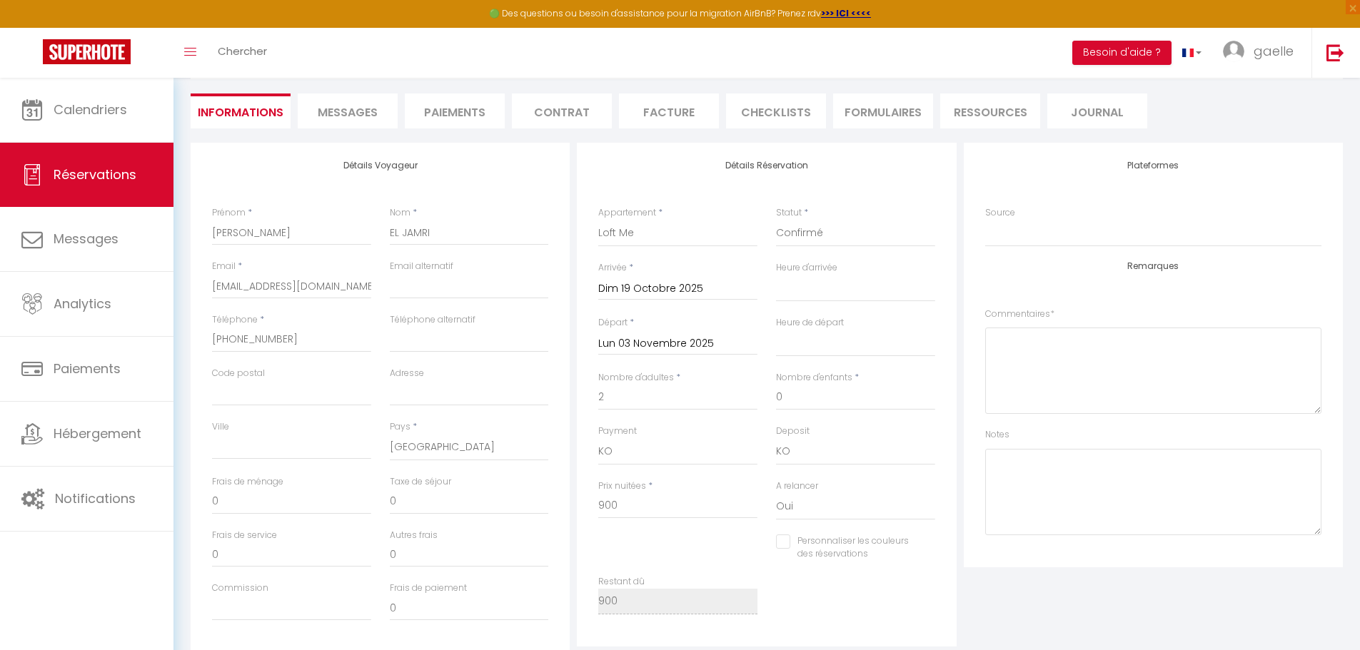
select select
checkbox input "false"
select select
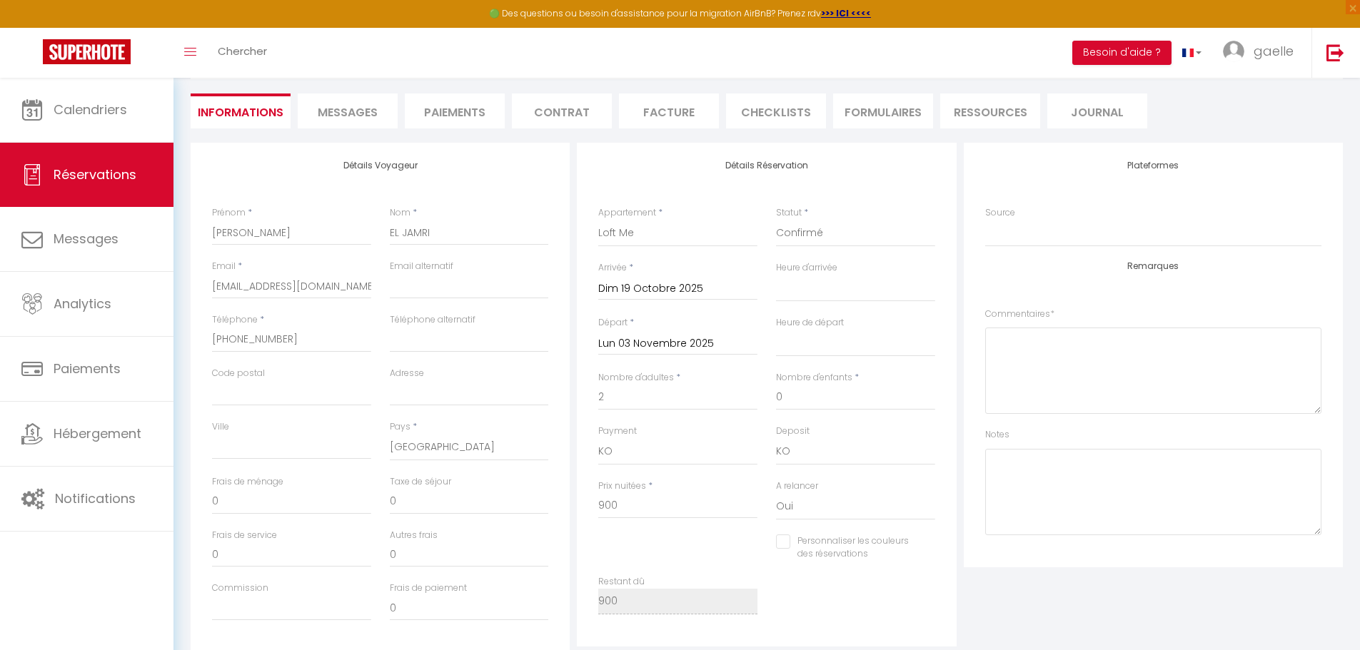
checkbox input "false"
select select
checkbox input "false"
select select
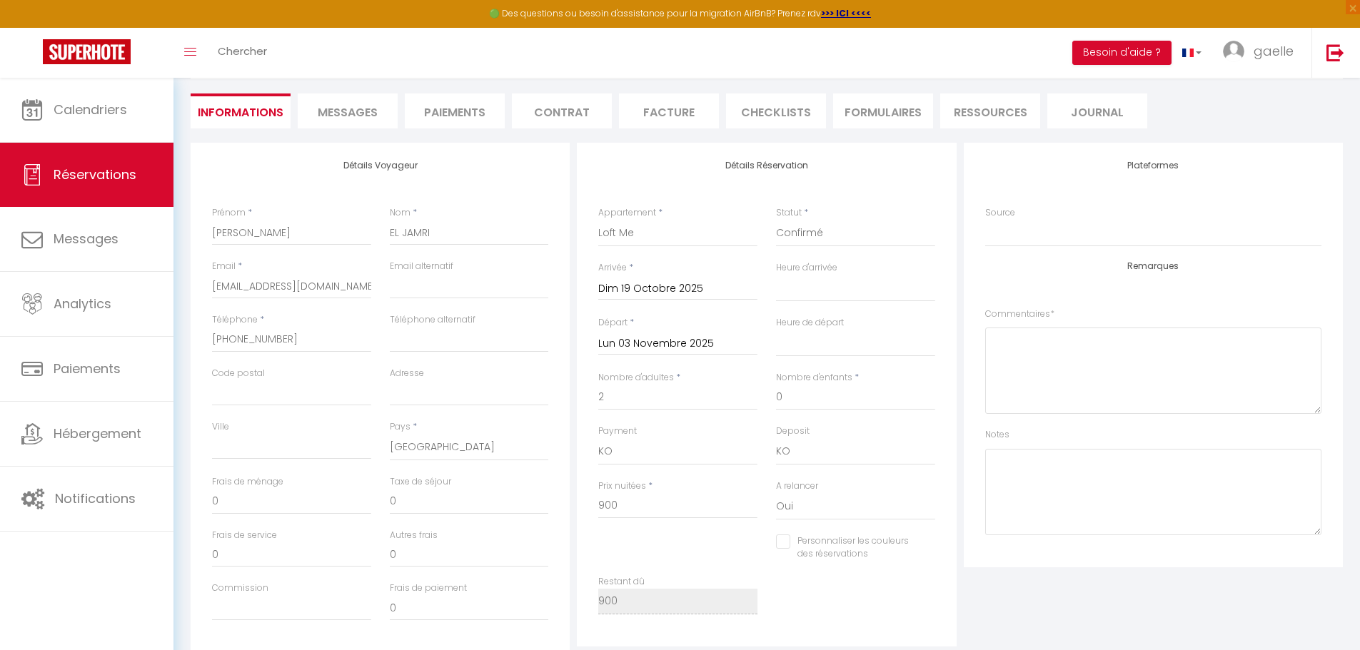
select select
checkbox input "false"
select select
checkbox input "false"
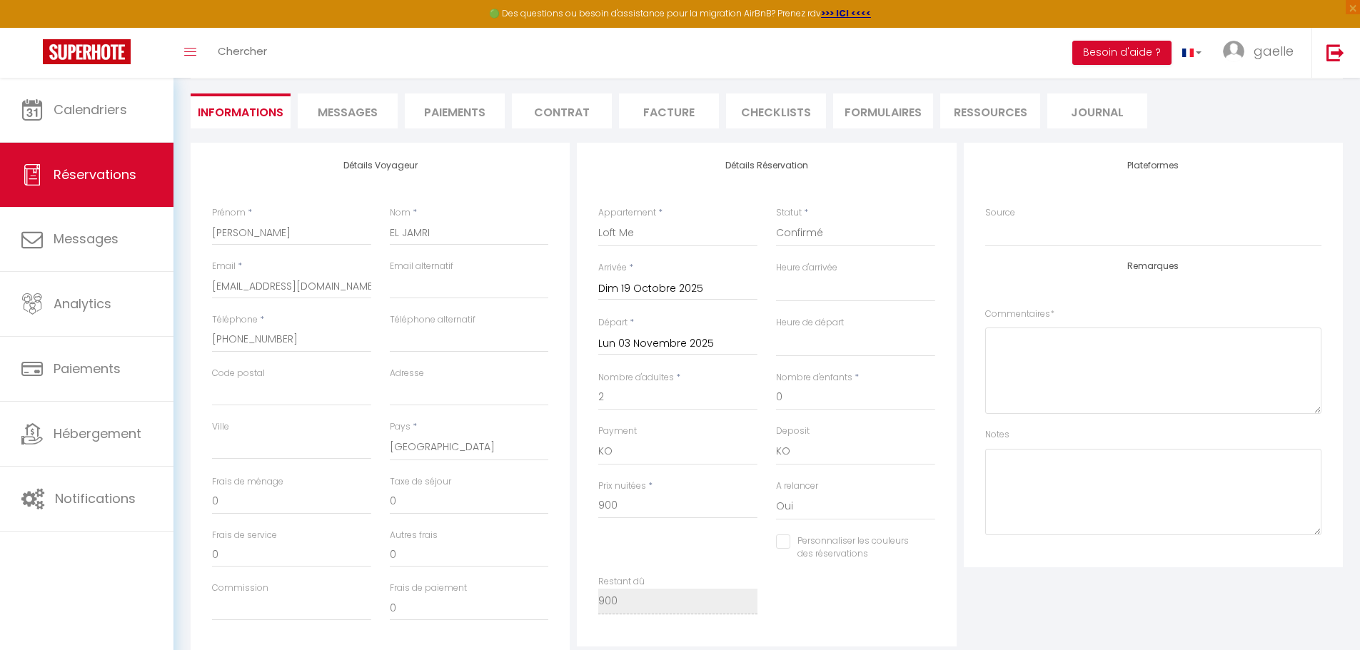
select select
checkbox input "false"
select select
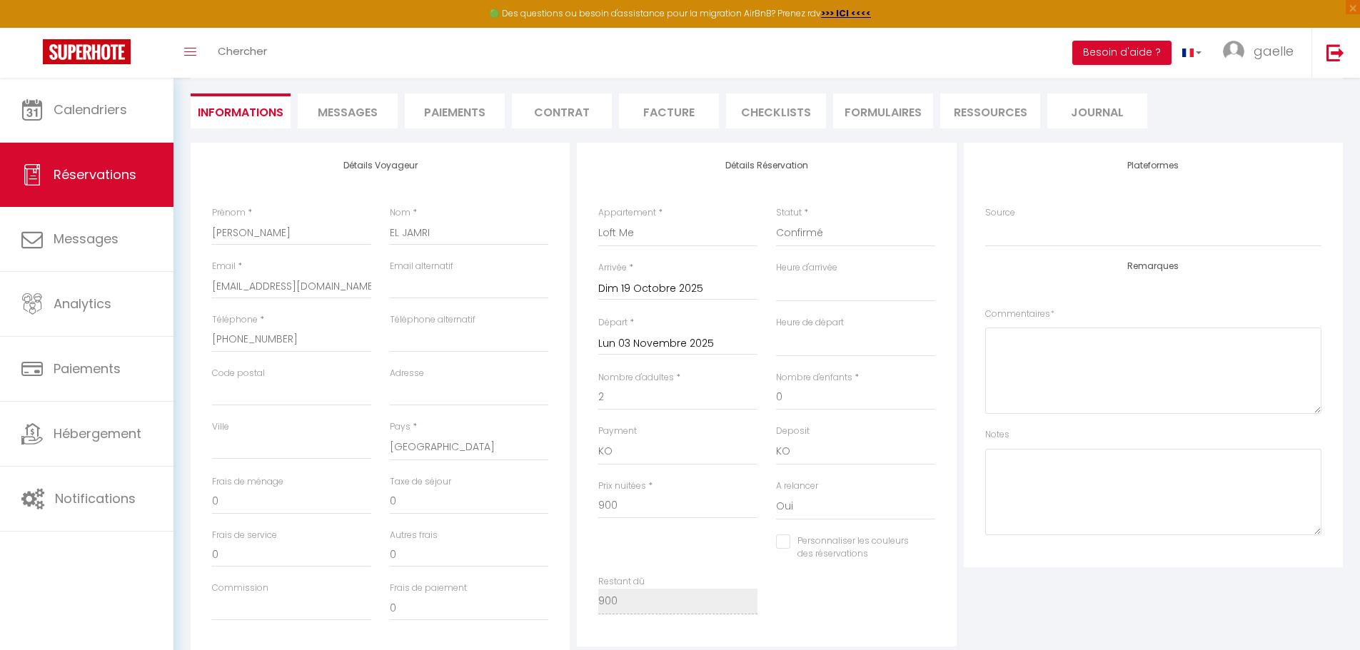
checkbox input "false"
select select
checkbox input "false"
select select
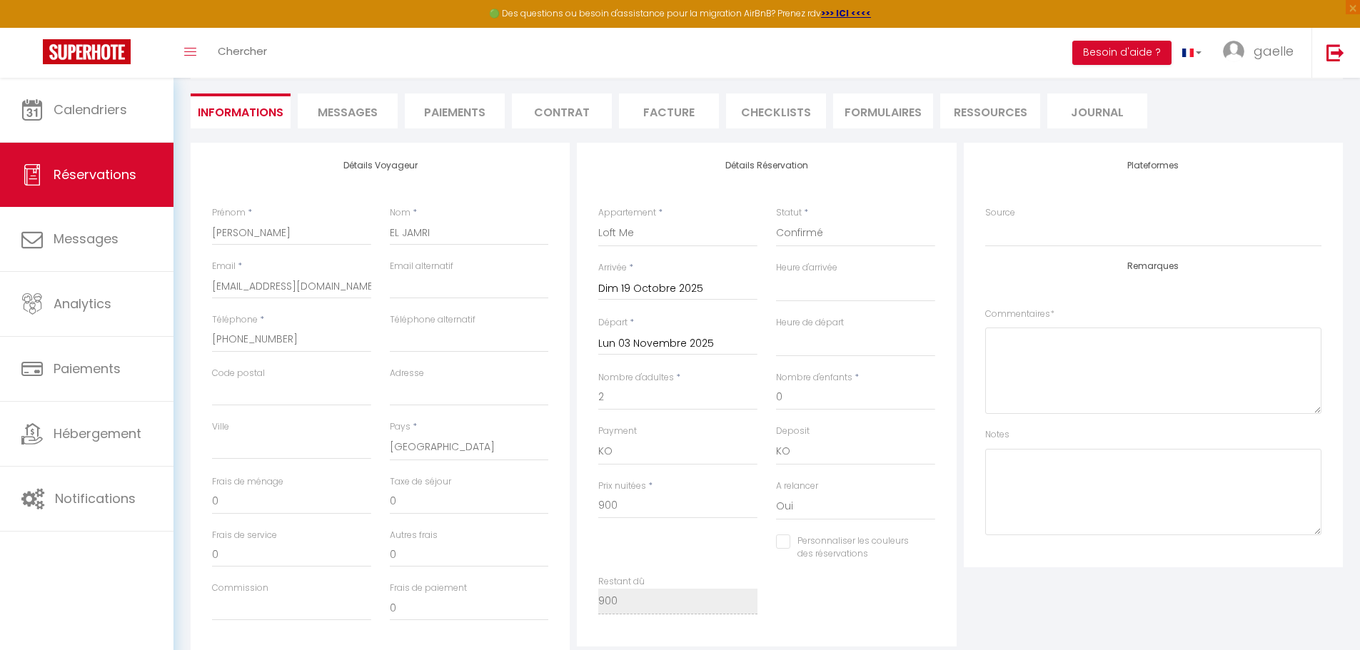
select select
checkbox input "false"
select select
checkbox input "false"
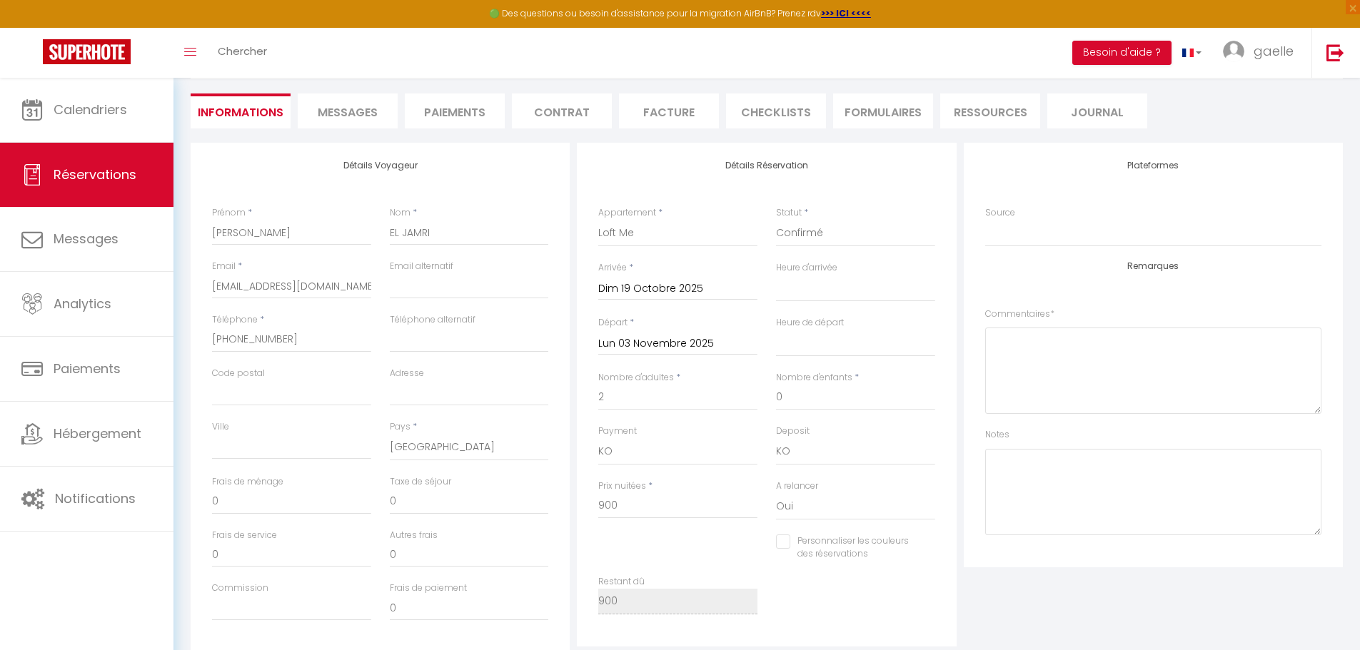
select select
checkbox input "false"
select select
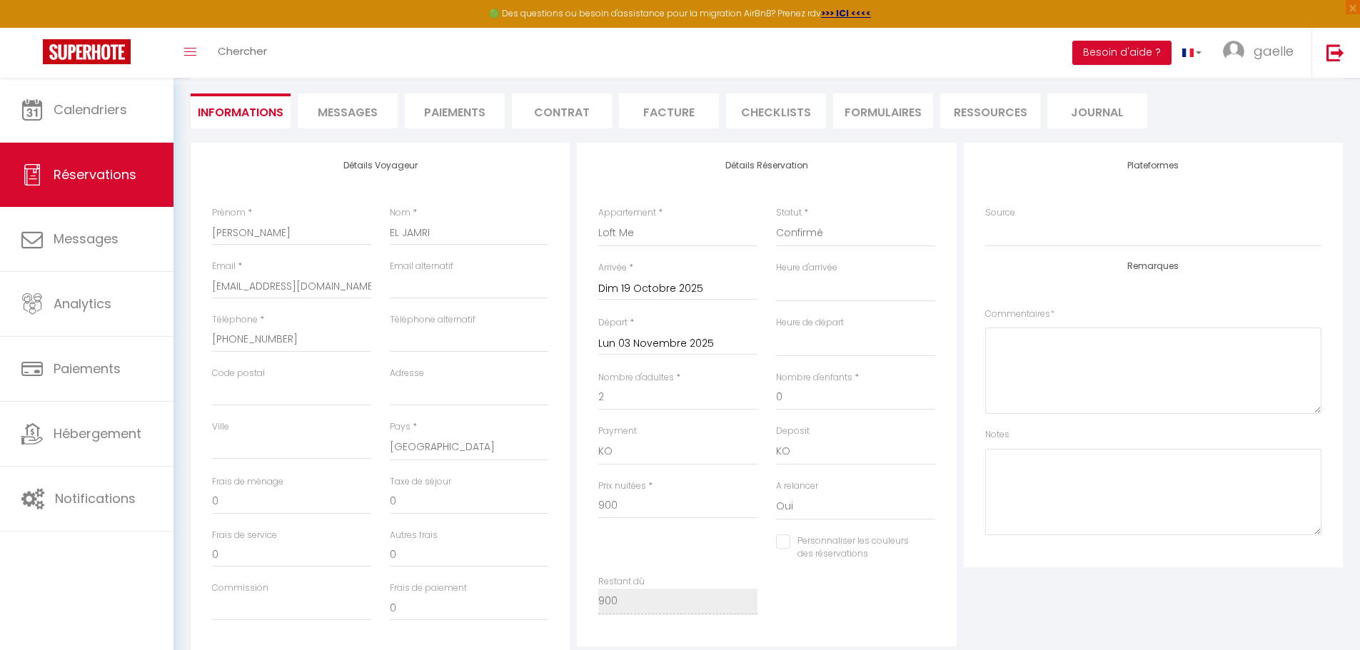
checkbox input "false"
select select
checkbox input "false"
select select
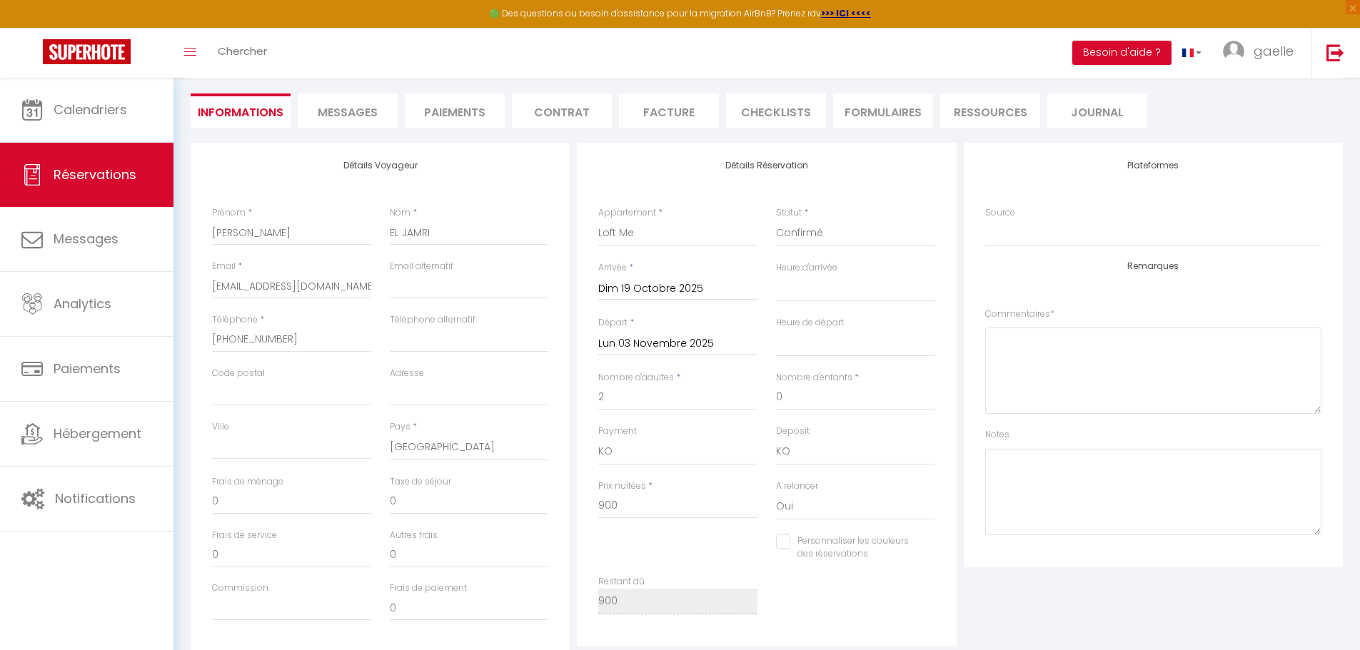
select select
checkbox input "false"
